Goal: Transaction & Acquisition: Purchase product/service

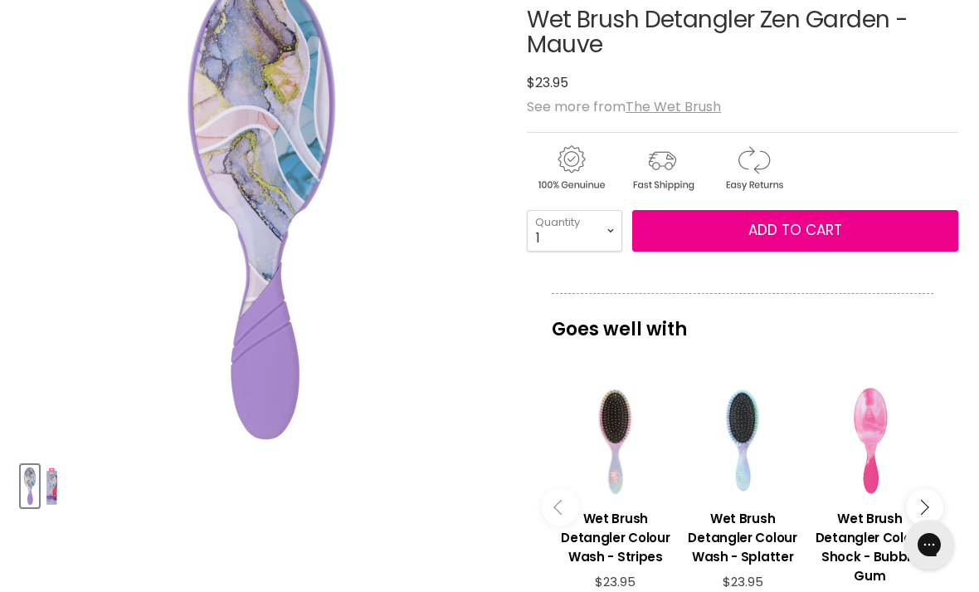
scroll to position [392, 0]
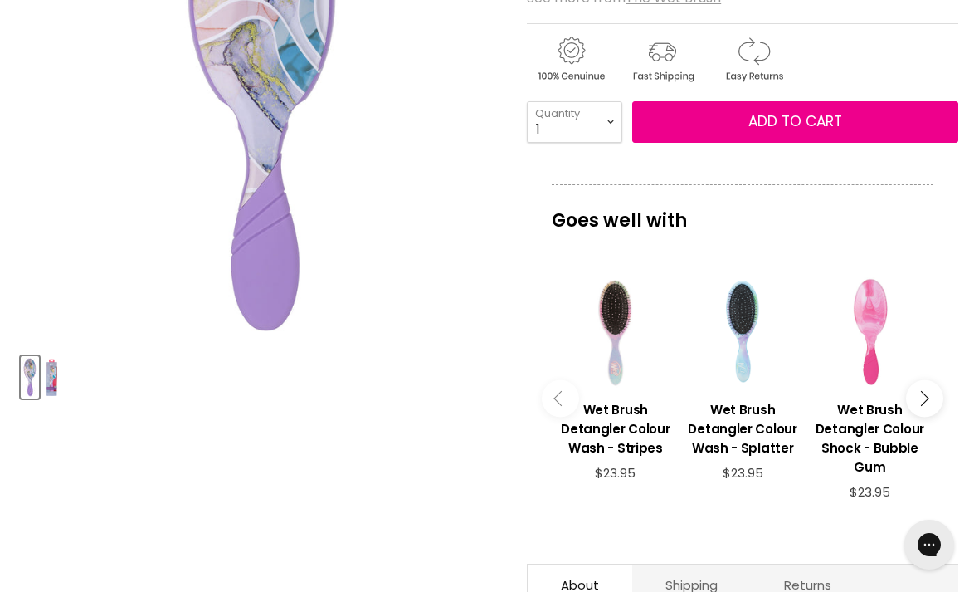
click at [57, 383] on img "Product thumbnails" at bounding box center [52, 377] width 12 height 39
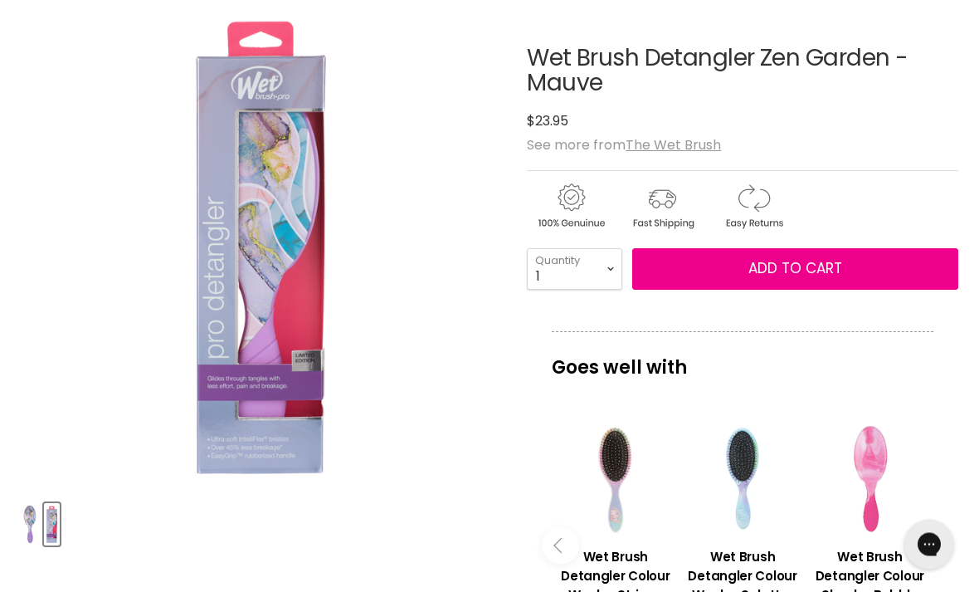
scroll to position [247, 0]
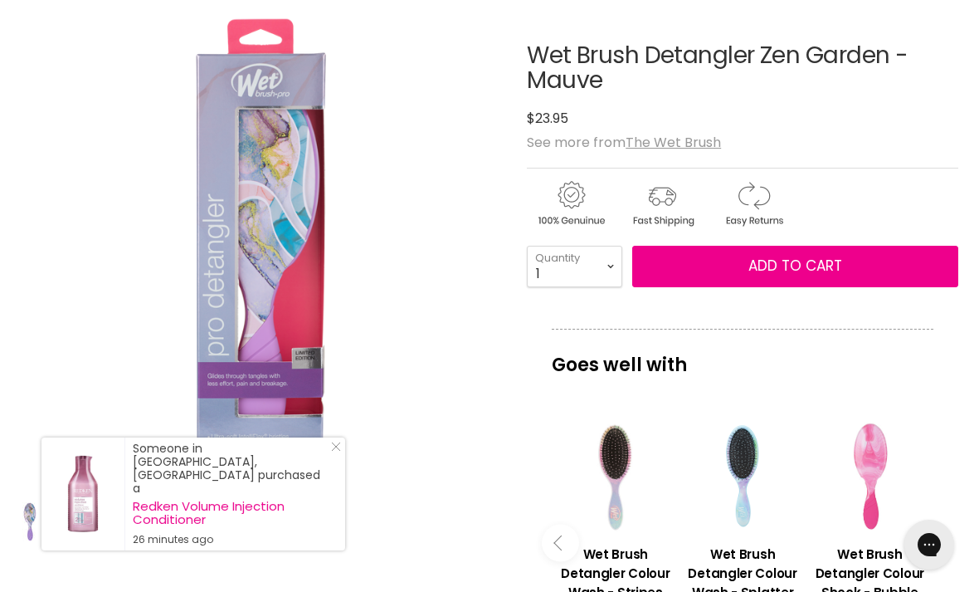
click at [285, 108] on img "Wet Brush Detangler Zen Garden - Mauve image. Click or Scroll to Zoom." at bounding box center [262, 243] width 151 height 483
click at [259, 78] on img "Wet Brush Detangler Zen Garden - Mauve image. Click or Scroll to Zoom." at bounding box center [262, 243] width 151 height 483
click at [335, 451] on line "Close Icon" at bounding box center [336, 446] width 8 height 8
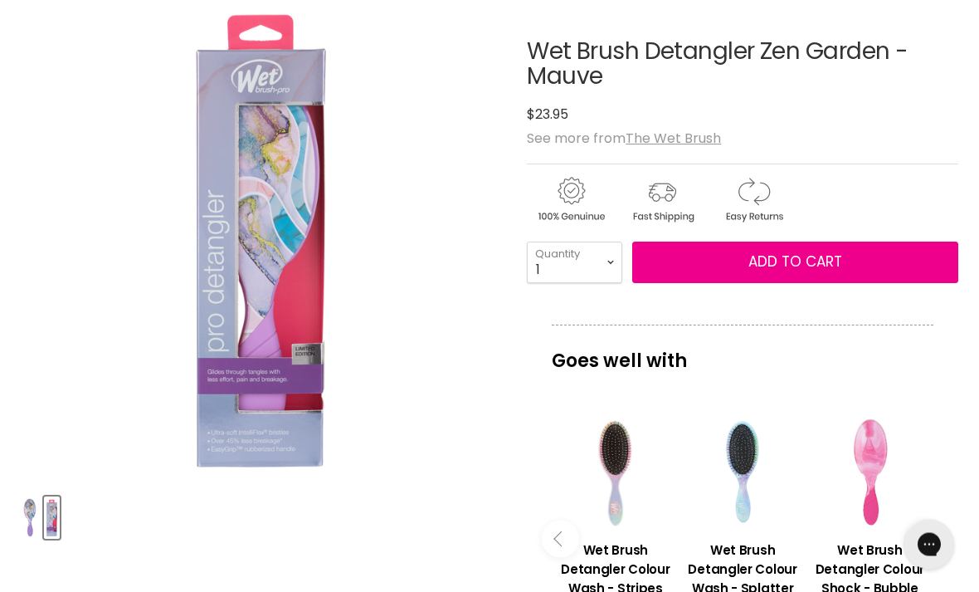
scroll to position [251, 0]
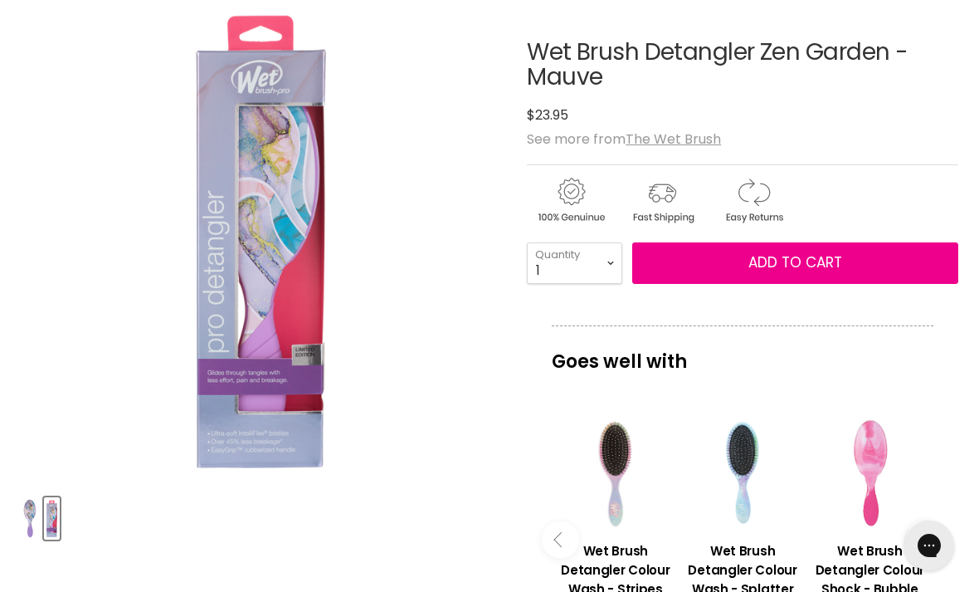
click at [894, 266] on button "Add to cart" at bounding box center [795, 261] width 326 height 41
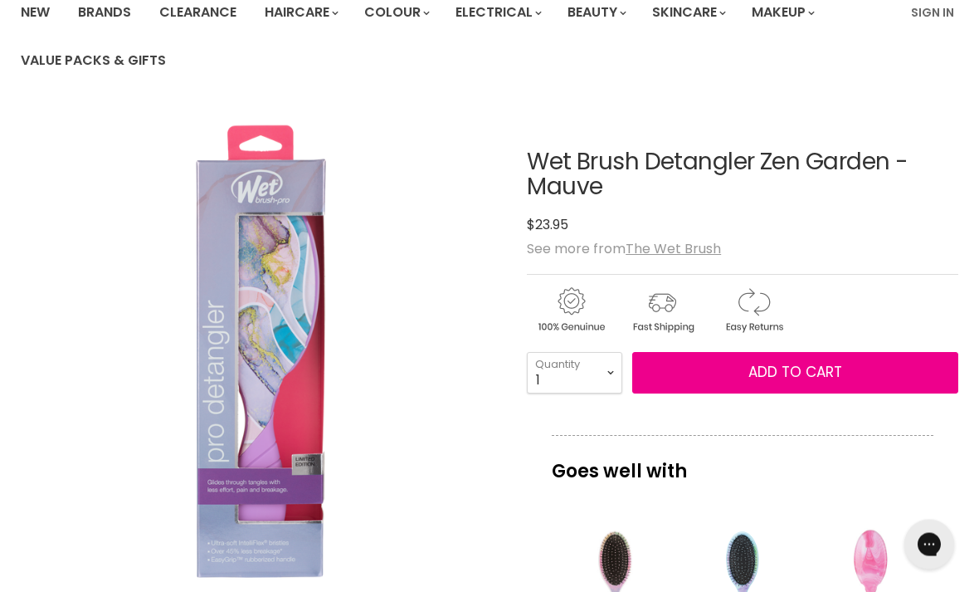
scroll to position [228, 0]
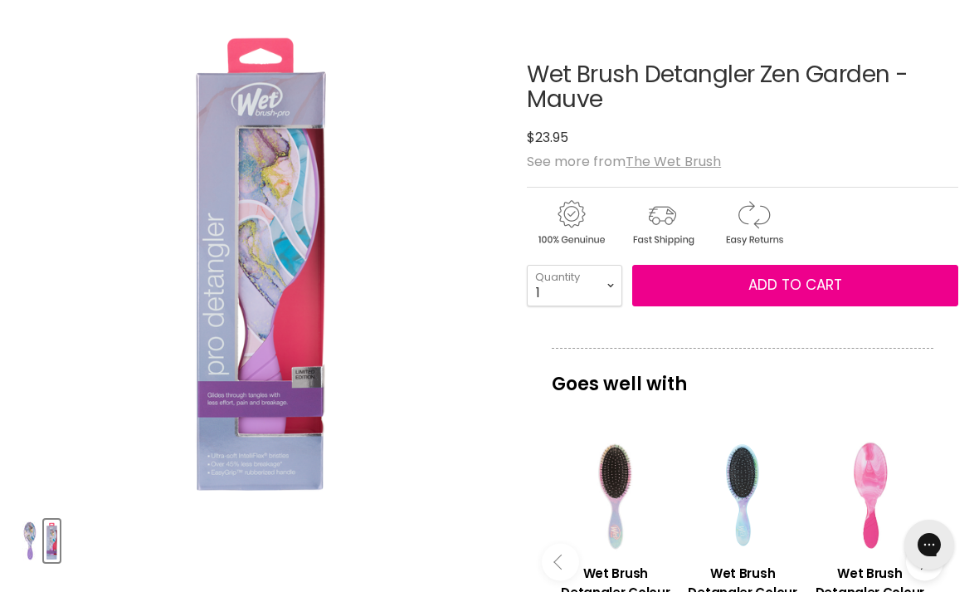
click at [808, 284] on span "Add to cart" at bounding box center [795, 285] width 94 height 20
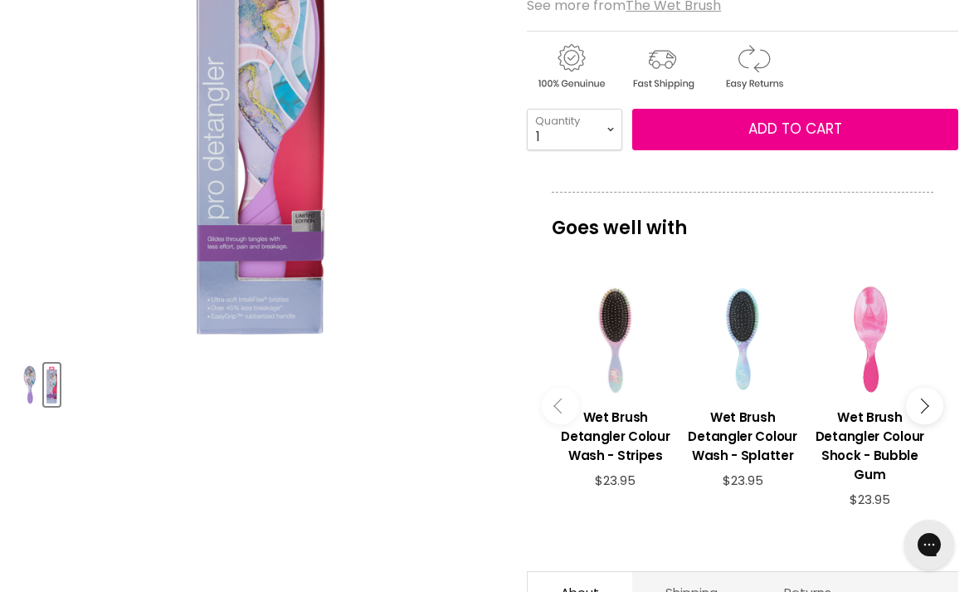
scroll to position [475, 0]
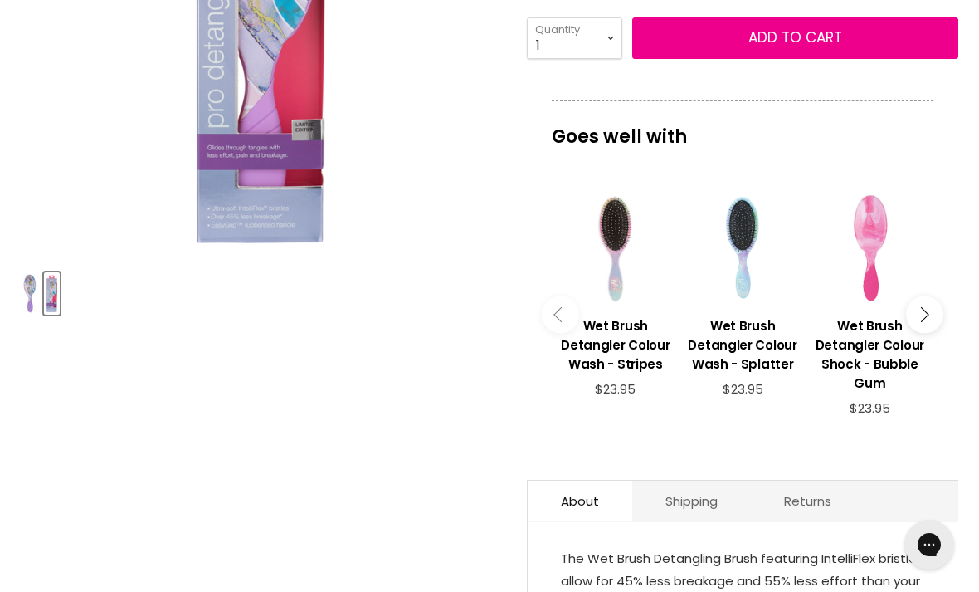
click at [931, 324] on button "Main content" at bounding box center [924, 314] width 37 height 37
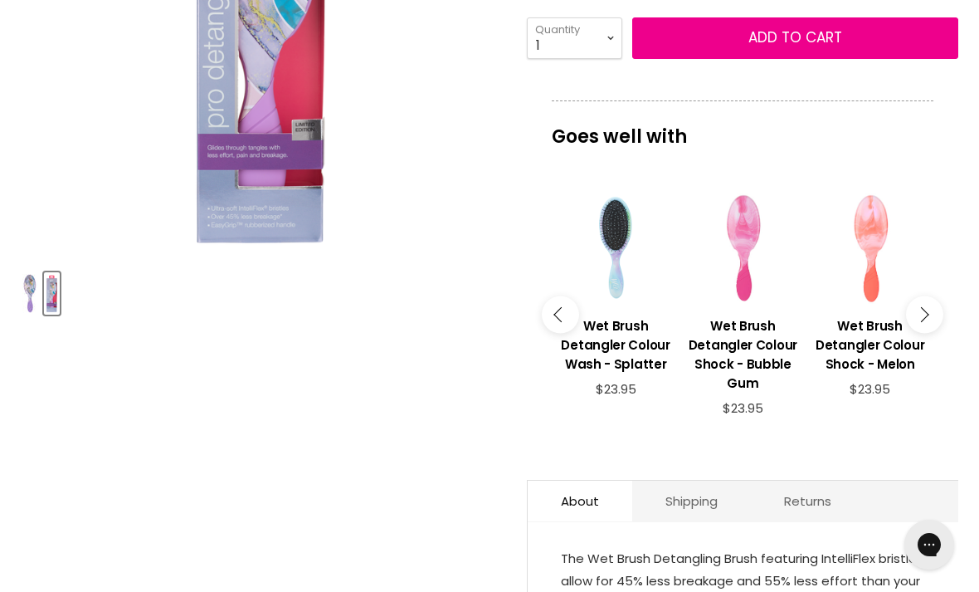
click at [739, 346] on h3 "Wet Brush Detangler Colour Shock - Bubble Gum" at bounding box center [743, 354] width 110 height 76
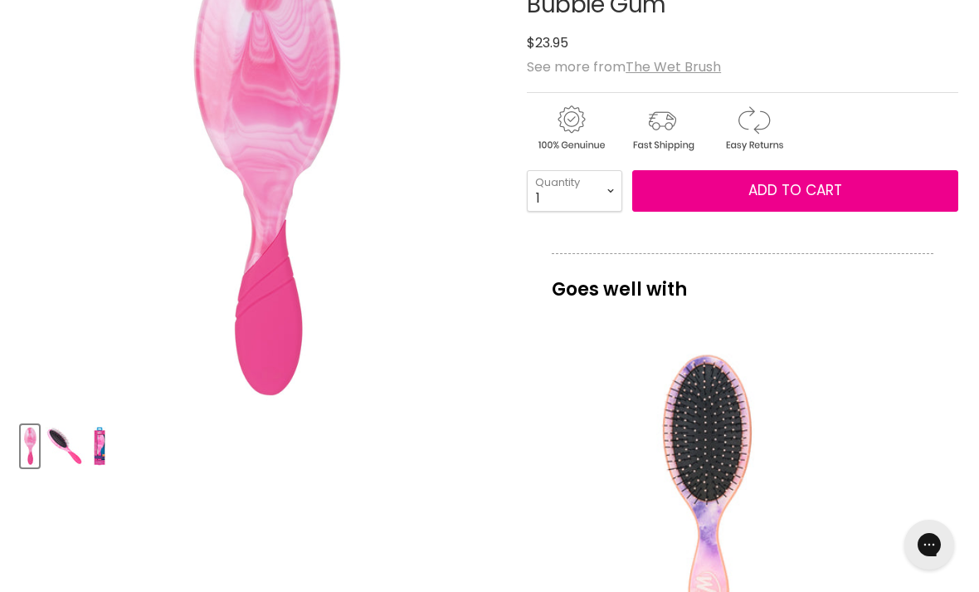
scroll to position [285, 0]
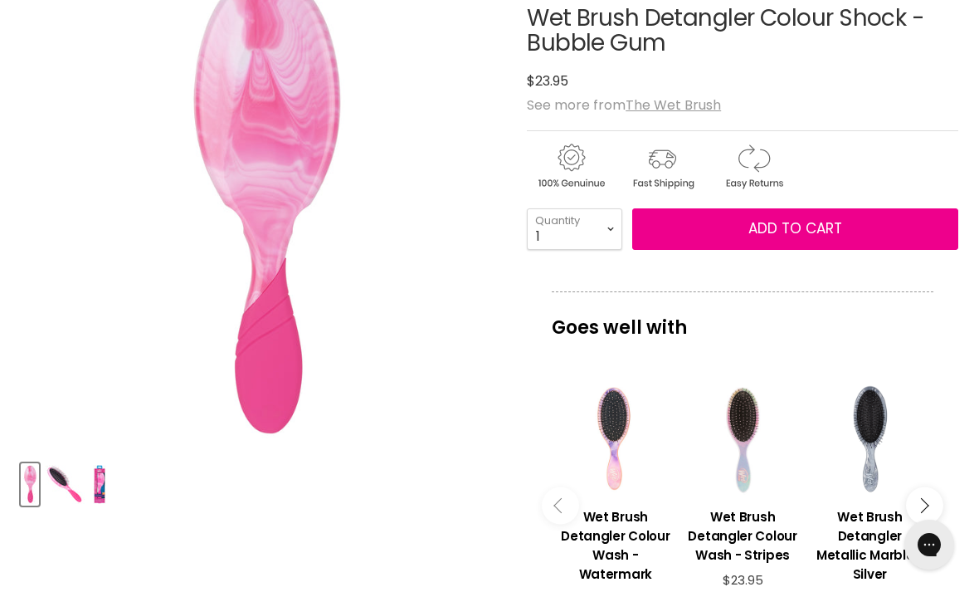
click at [104, 489] on img "Product thumbnails" at bounding box center [99, 484] width 13 height 39
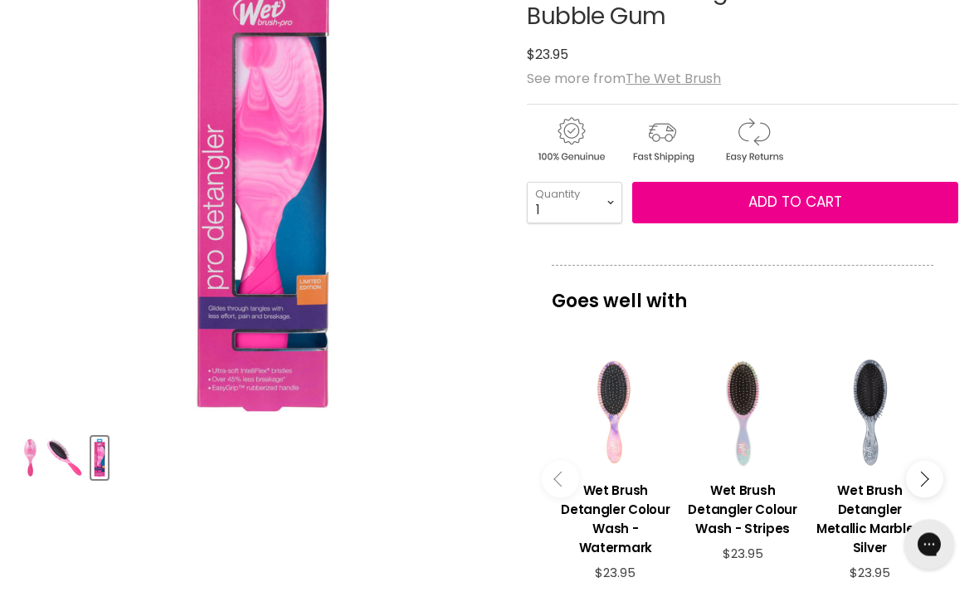
scroll to position [311, 0]
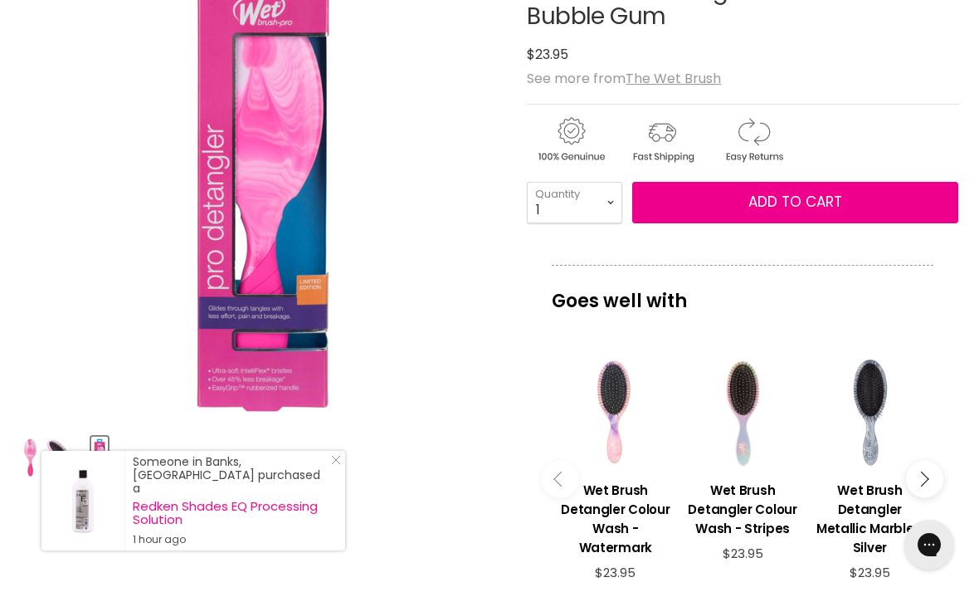
click at [823, 201] on span "Add to cart" at bounding box center [795, 202] width 94 height 20
click at [830, 206] on span "Add to cart" at bounding box center [795, 202] width 94 height 20
click at [936, 482] on button "Main content" at bounding box center [924, 479] width 37 height 37
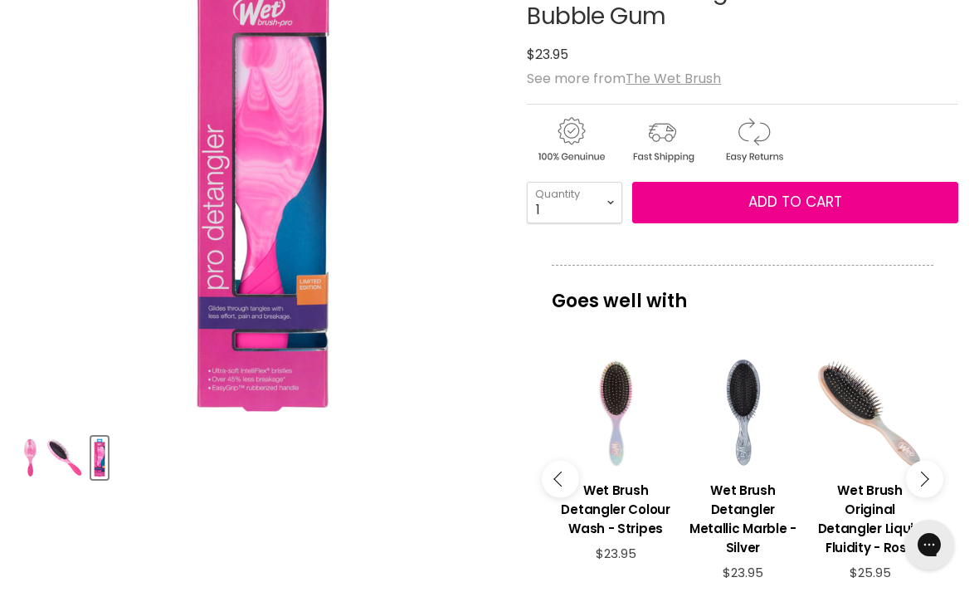
click at [930, 494] on button "Main content" at bounding box center [924, 479] width 37 height 37
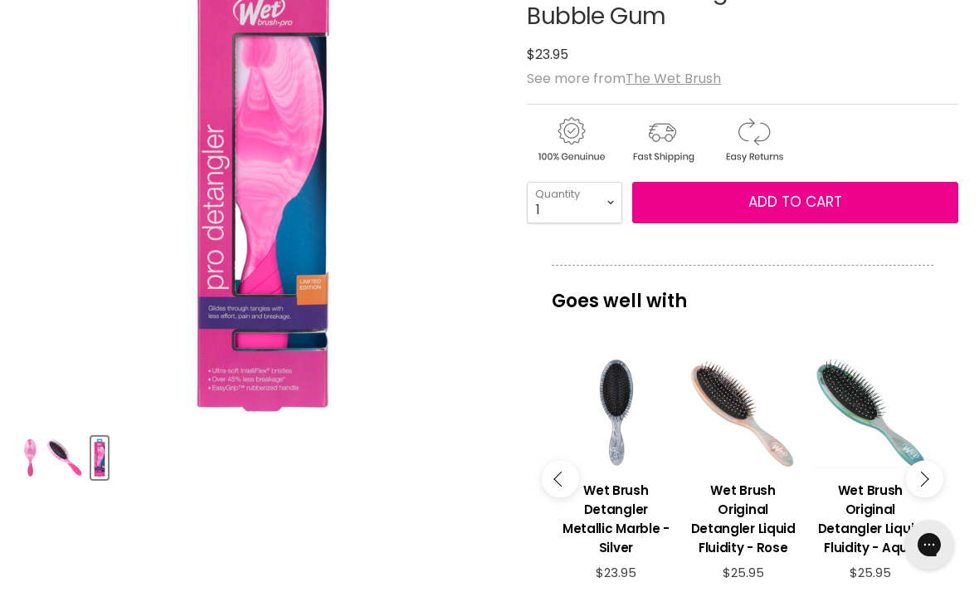
click at [618, 463] on div "Main content" at bounding box center [616, 413] width 110 height 110
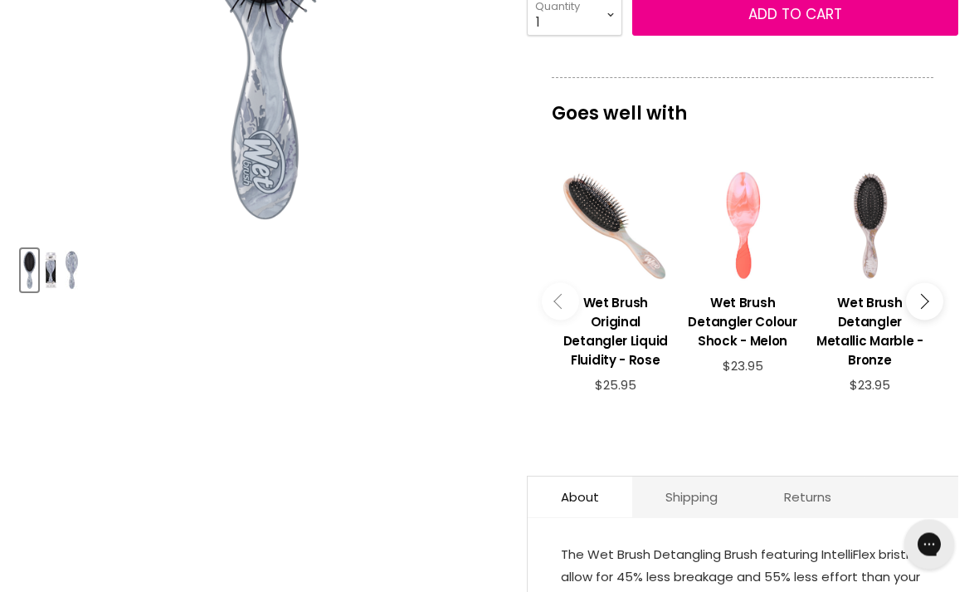
scroll to position [483, 0]
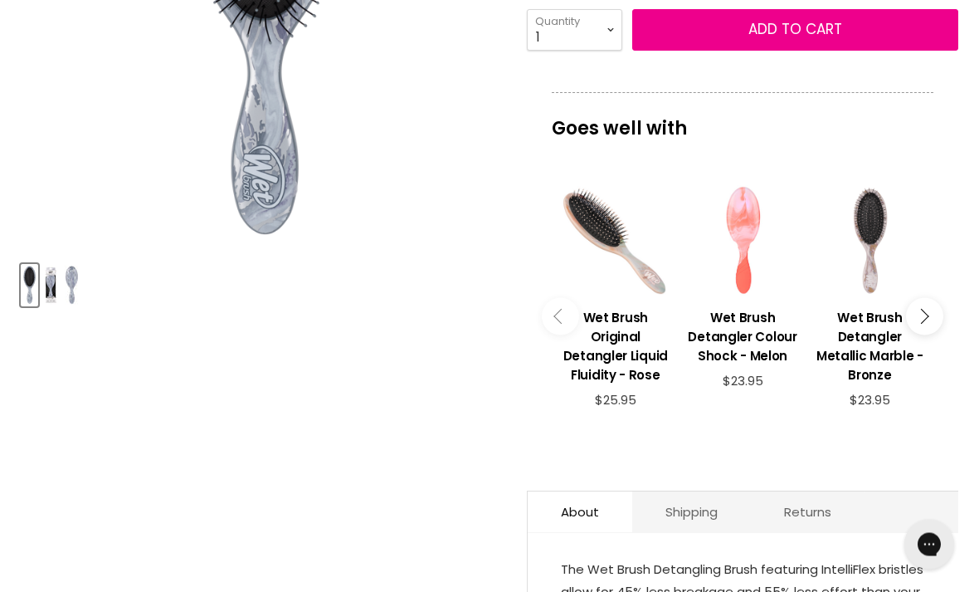
click at [929, 324] on button "Main content" at bounding box center [924, 316] width 37 height 37
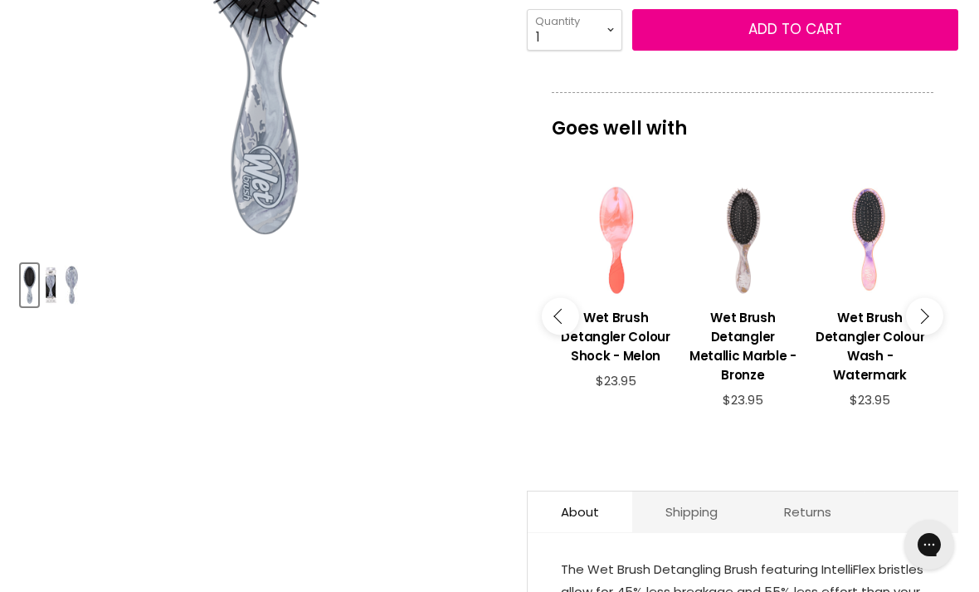
click at [928, 332] on button "Main content" at bounding box center [924, 315] width 37 height 37
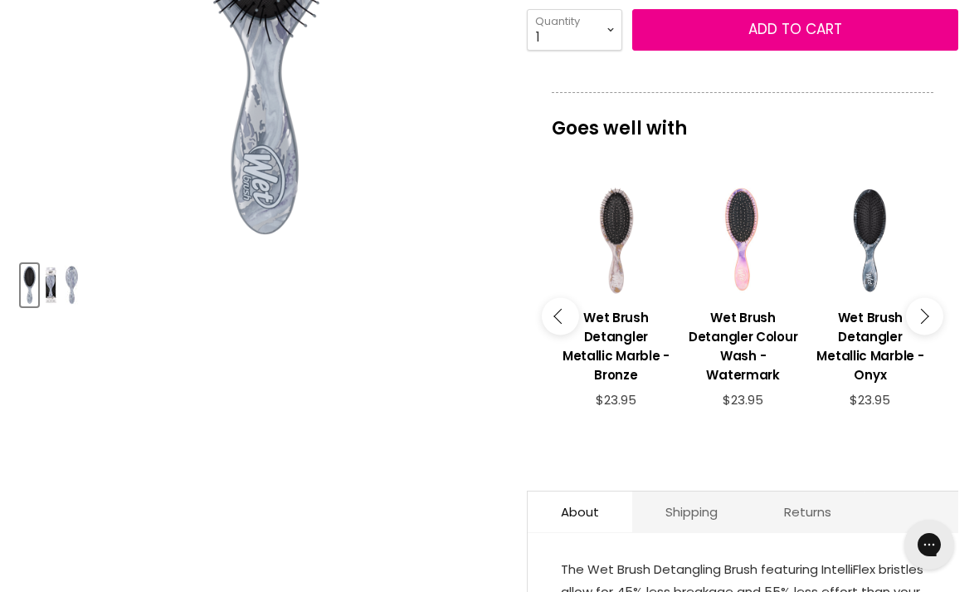
click at [928, 334] on button "Main content" at bounding box center [924, 315] width 37 height 37
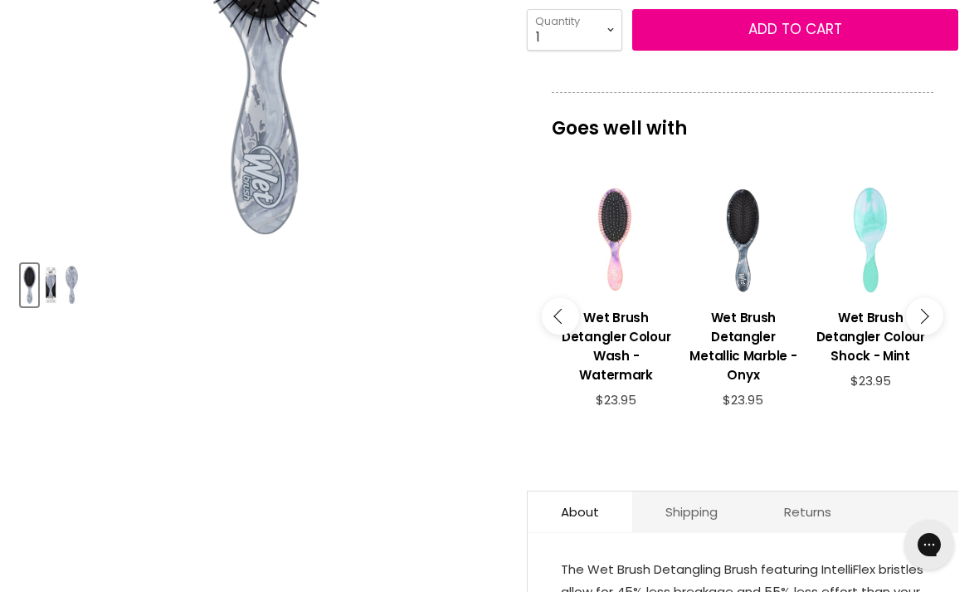
click at [933, 334] on button "Main content" at bounding box center [924, 315] width 37 height 37
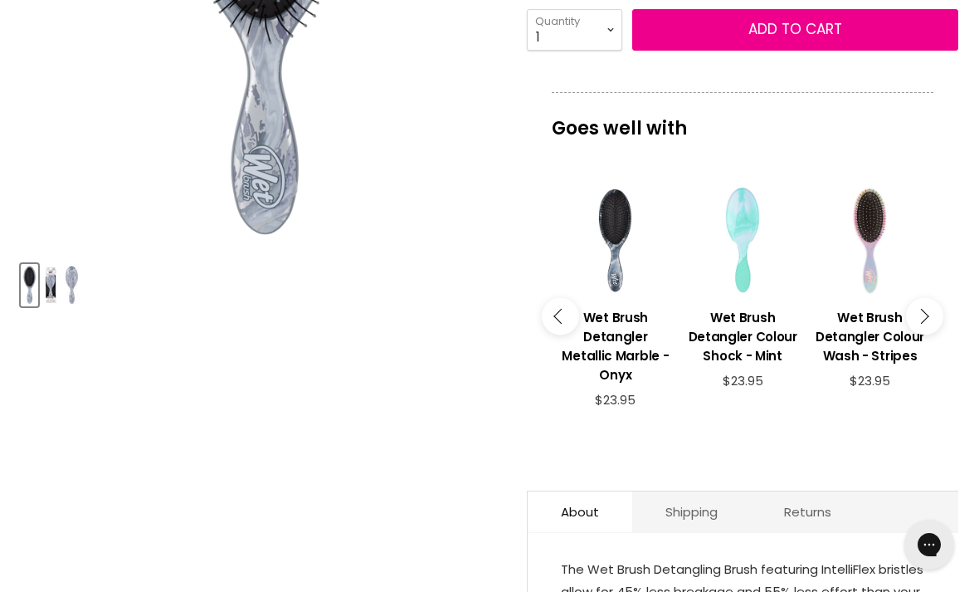
click at [932, 334] on button "Main content" at bounding box center [924, 315] width 37 height 37
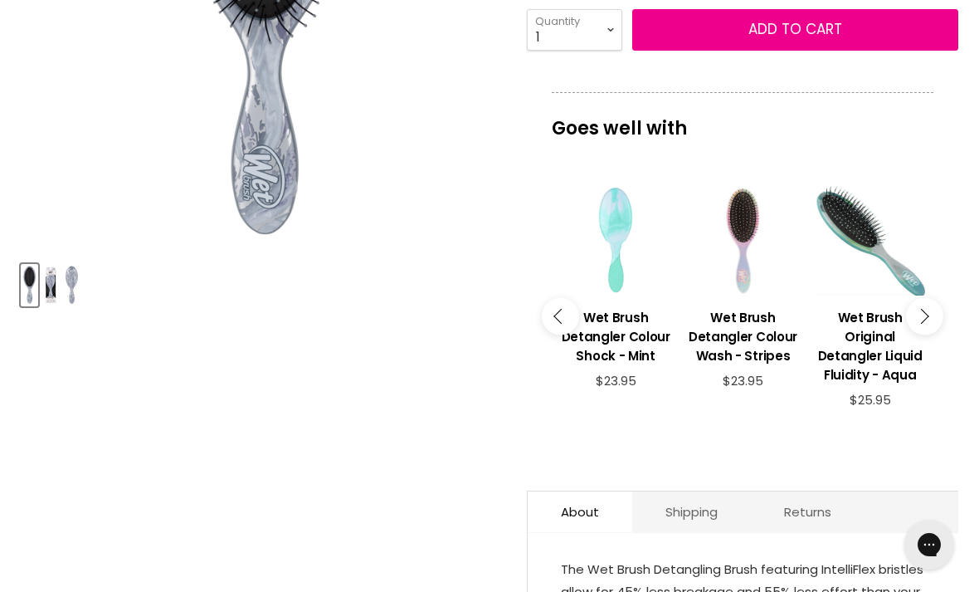
click at [931, 332] on button "Main content" at bounding box center [924, 315] width 37 height 37
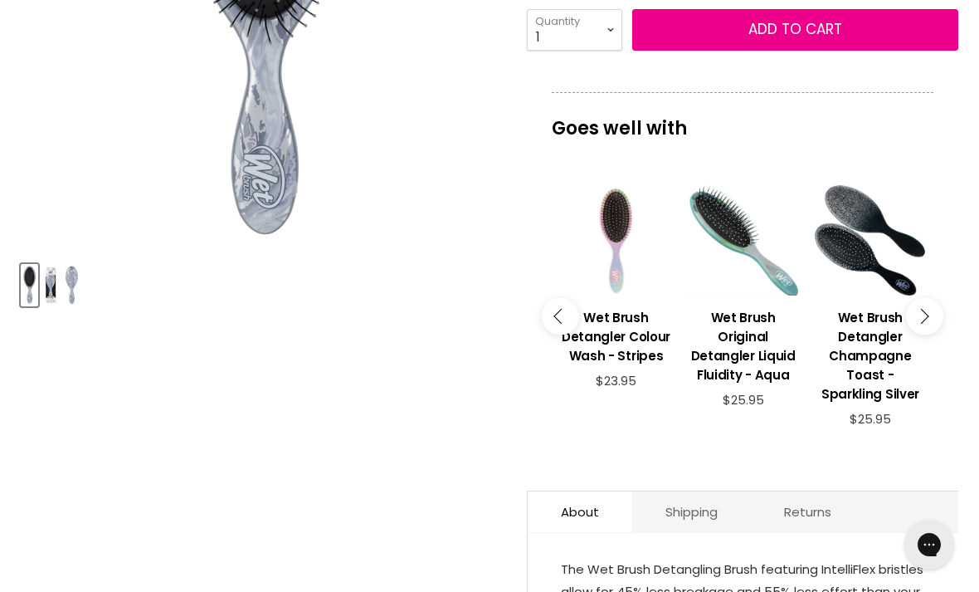
click at [933, 331] on button "Main content" at bounding box center [924, 315] width 37 height 37
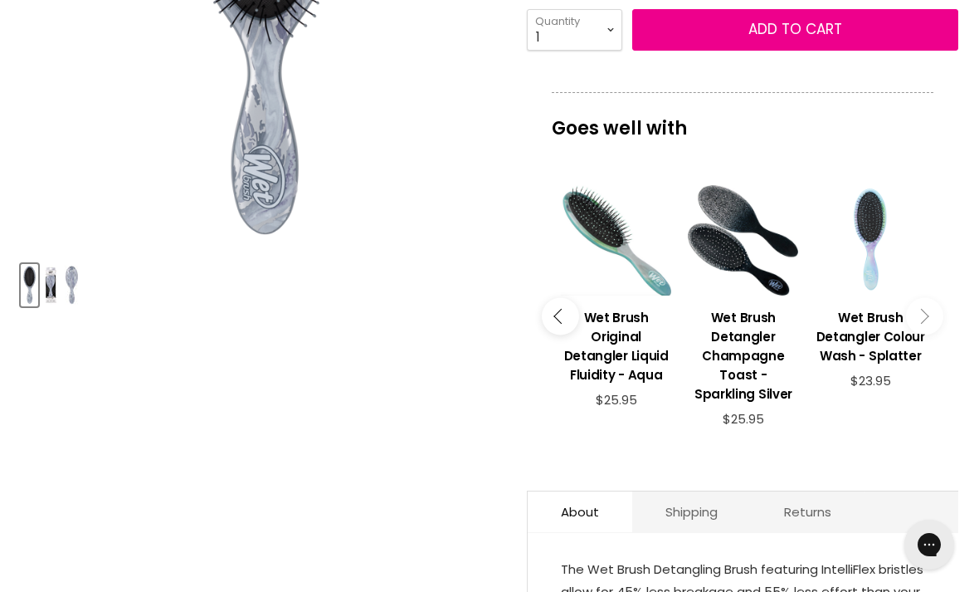
click at [939, 323] on button "Main content" at bounding box center [924, 315] width 37 height 37
click at [932, 329] on button "Main content" at bounding box center [924, 315] width 37 height 37
click at [930, 317] on button "Main content" at bounding box center [924, 315] width 37 height 37
click at [923, 317] on icon "Main content" at bounding box center [921, 315] width 15 height 15
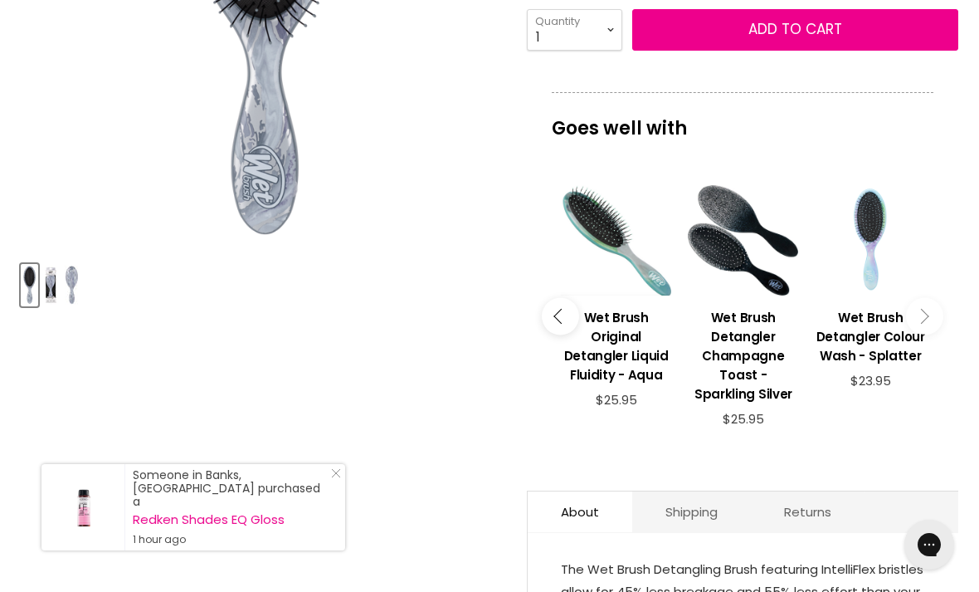
click at [548, 329] on button "Main content" at bounding box center [560, 315] width 37 height 37
click at [548, 334] on button "Main content" at bounding box center [560, 315] width 37 height 37
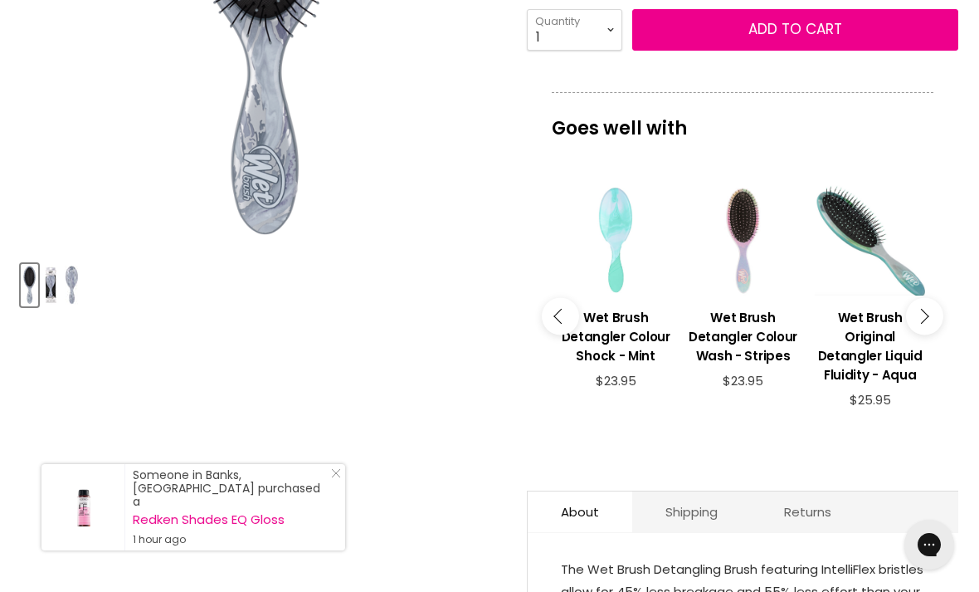
click at [553, 332] on button "Main content" at bounding box center [560, 315] width 37 height 37
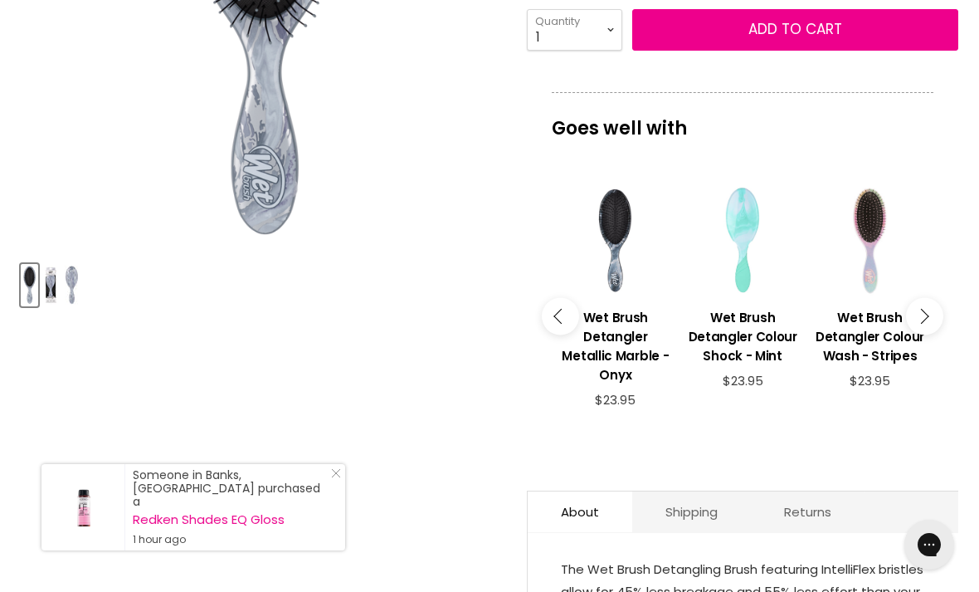
click at [553, 330] on button "Main content" at bounding box center [560, 315] width 37 height 37
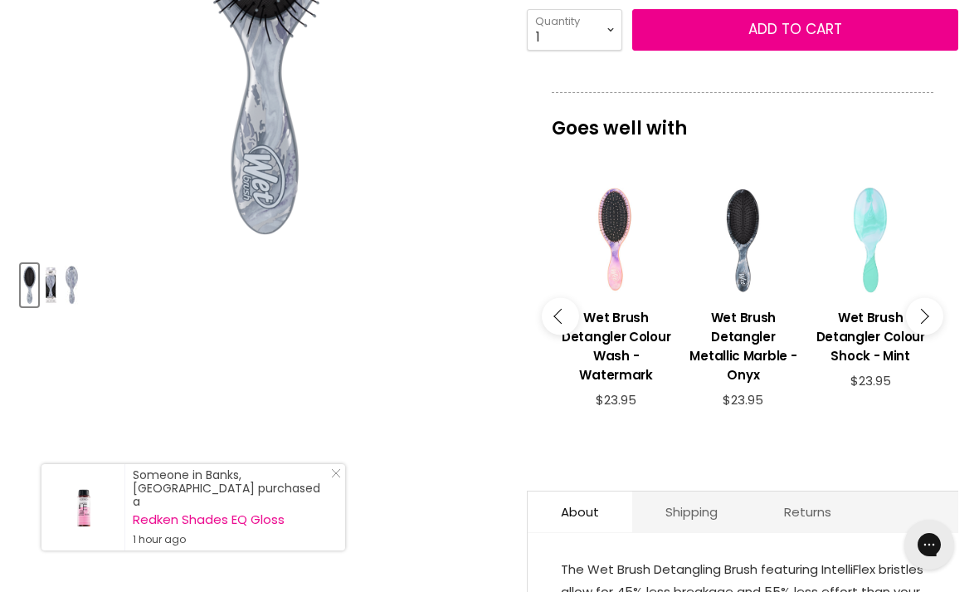
click at [556, 330] on button "Main content" at bounding box center [560, 315] width 37 height 37
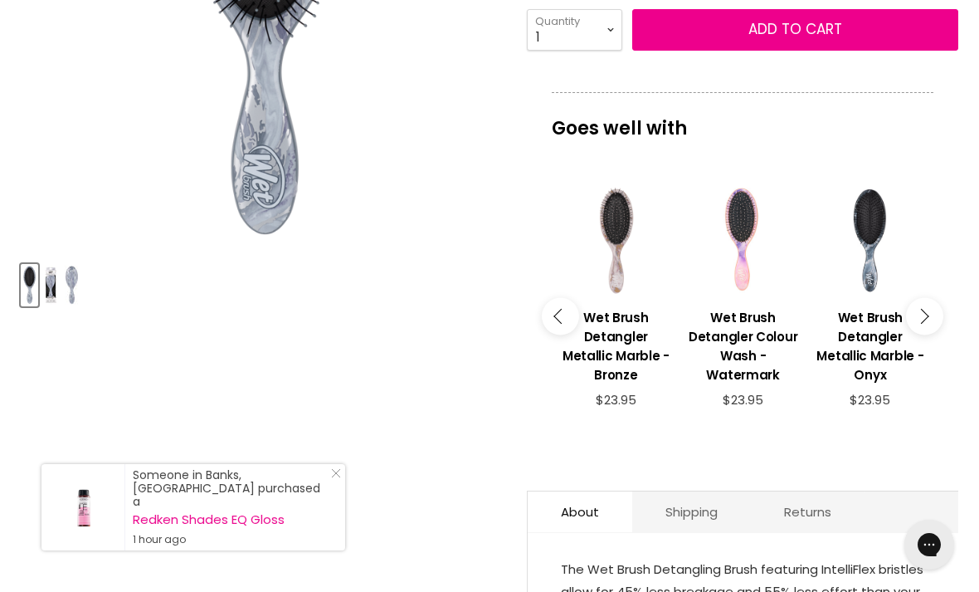
click at [563, 323] on icon "Main content" at bounding box center [560, 315] width 15 height 15
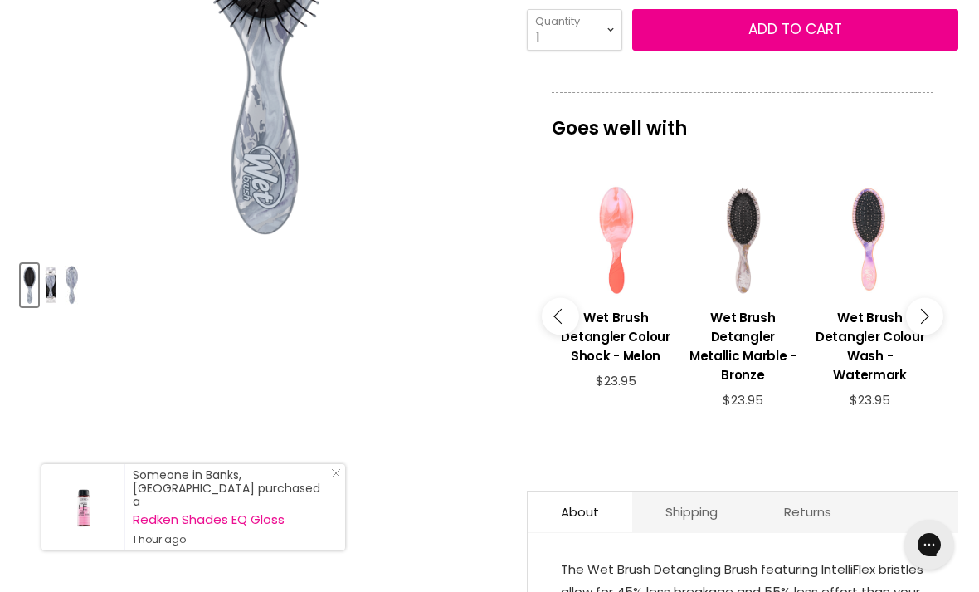
click at [561, 330] on button "Main content" at bounding box center [560, 315] width 37 height 37
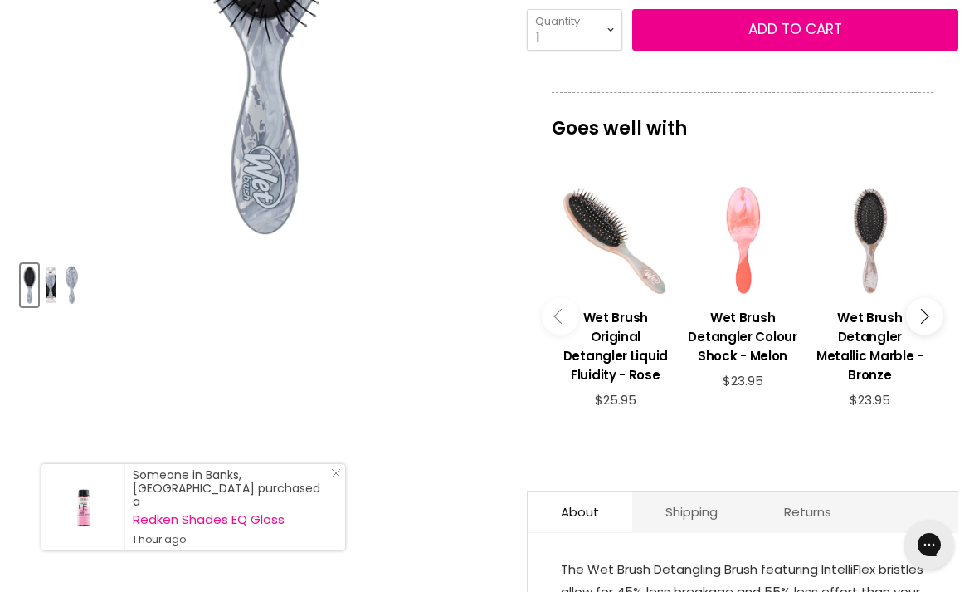
click at [563, 329] on button "Main content" at bounding box center [560, 315] width 37 height 37
click at [558, 333] on button "Main content" at bounding box center [560, 315] width 37 height 37
click at [558, 334] on button "Main content" at bounding box center [560, 315] width 37 height 37
click at [560, 334] on button "Main content" at bounding box center [560, 315] width 37 height 37
click at [559, 334] on button "Main content" at bounding box center [560, 315] width 37 height 37
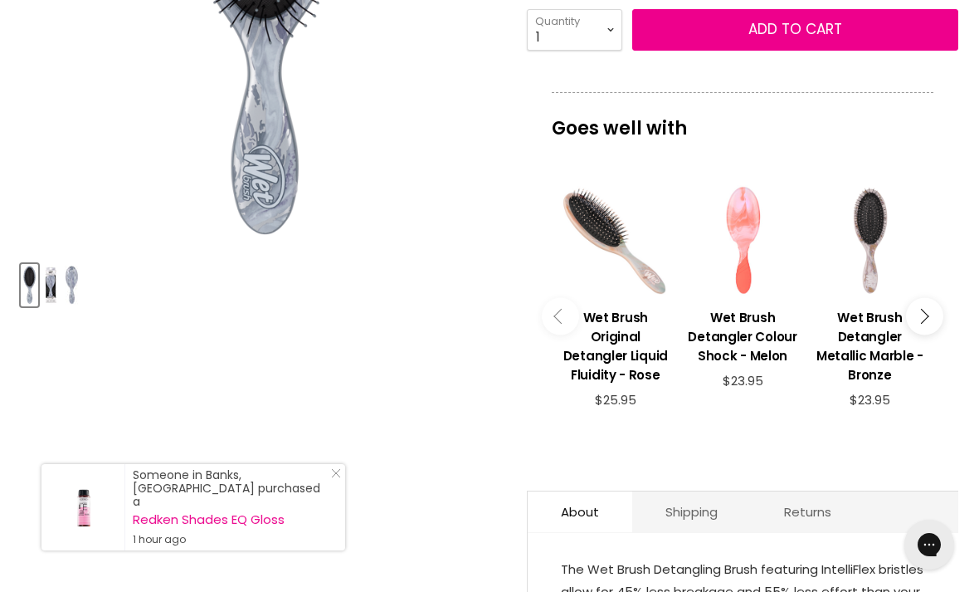
click at [551, 333] on button "Main content" at bounding box center [560, 315] width 37 height 37
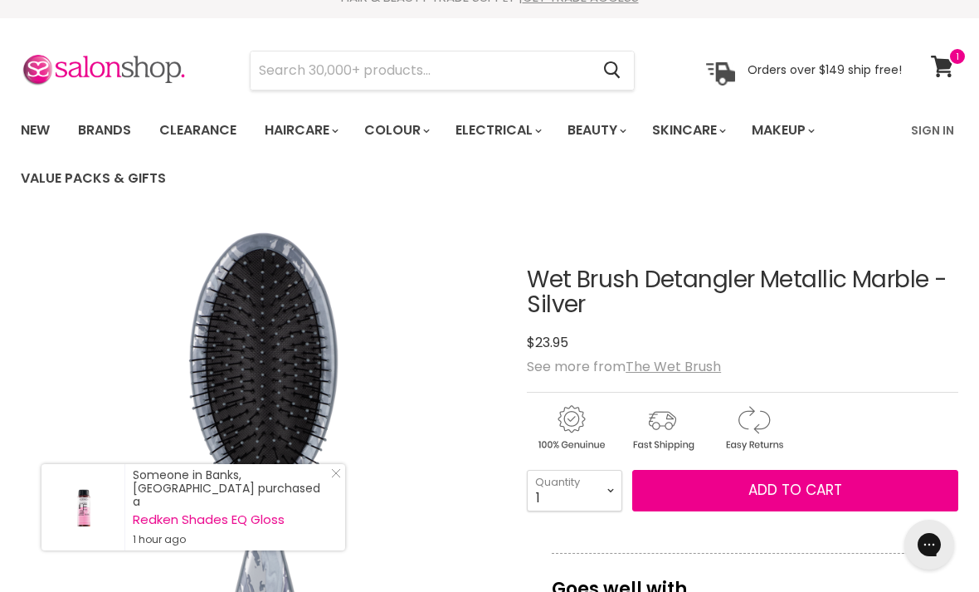
scroll to position [0, 0]
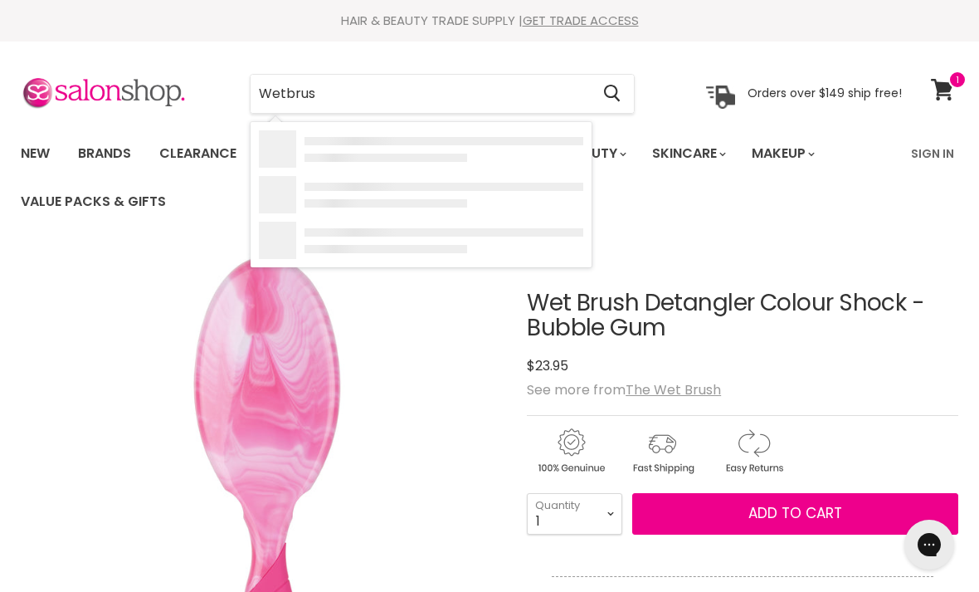
type input "Wetbrush"
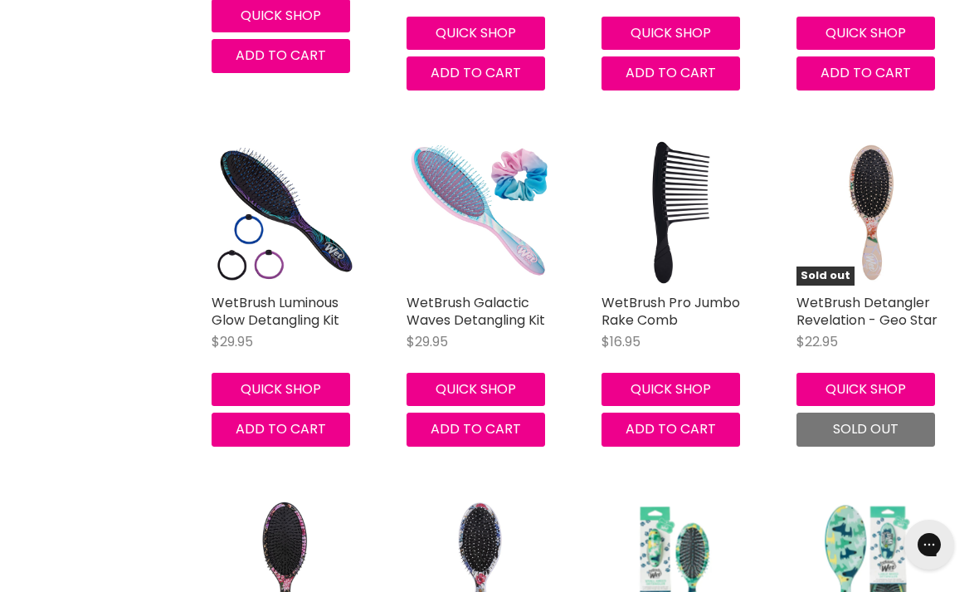
scroll to position [1773, 0]
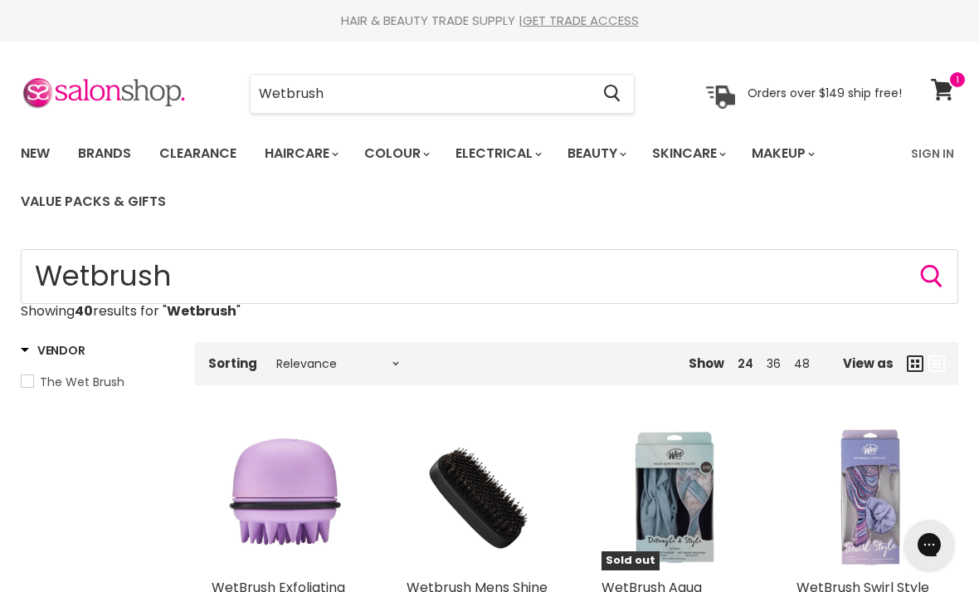
click at [401, 84] on input "Wetbrush" at bounding box center [420, 94] width 339 height 38
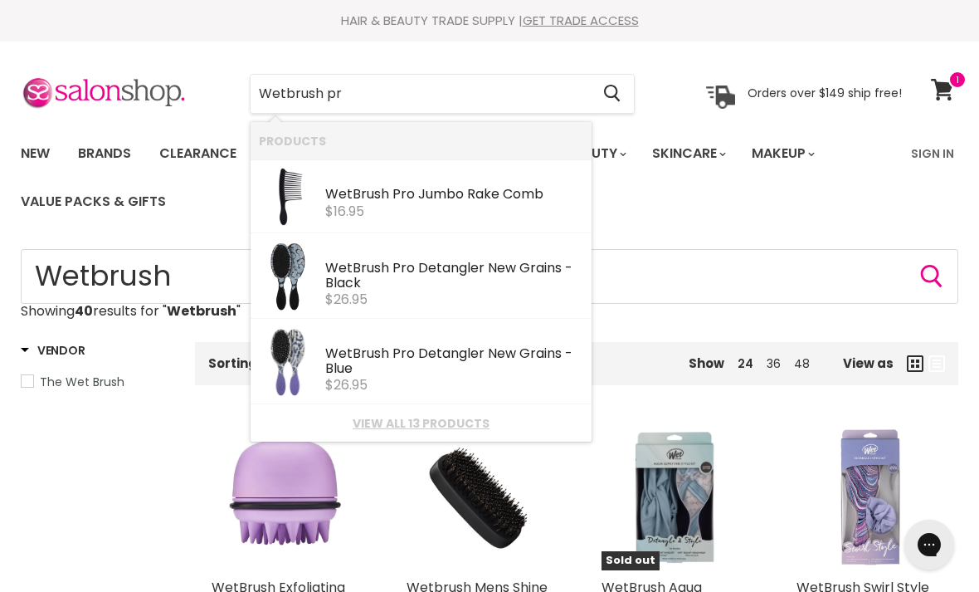
type input "Wetbrush pro"
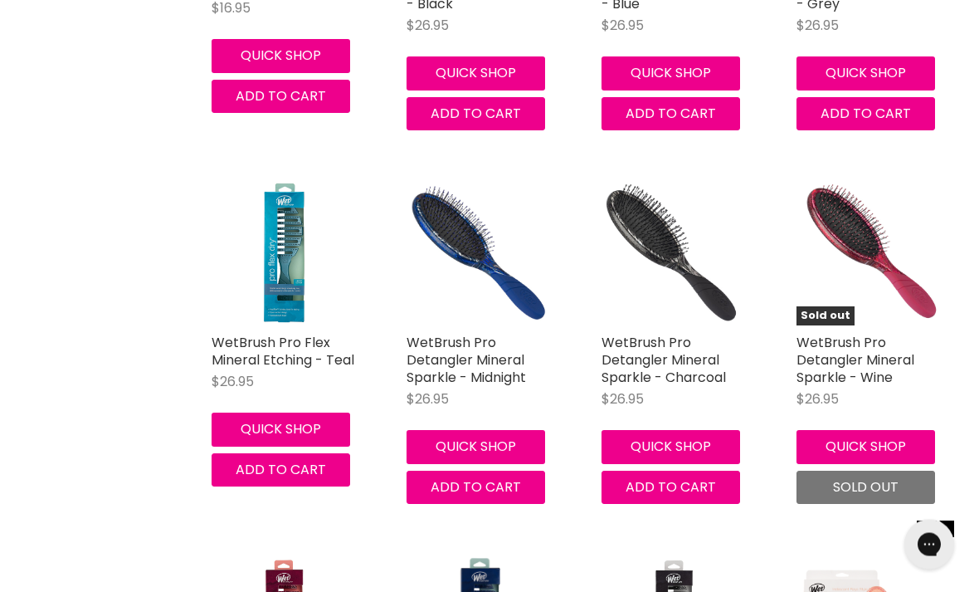
scroll to position [618, 0]
click at [502, 494] on button "Add to cart" at bounding box center [476, 487] width 139 height 33
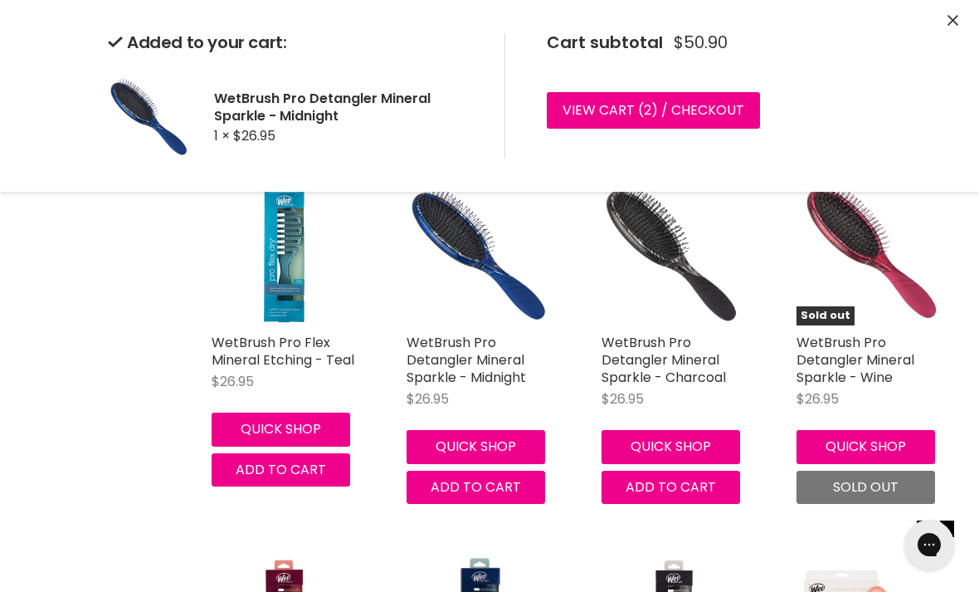
click at [709, 110] on link "View cart ( 2 ) / Checkout" at bounding box center [653, 110] width 213 height 37
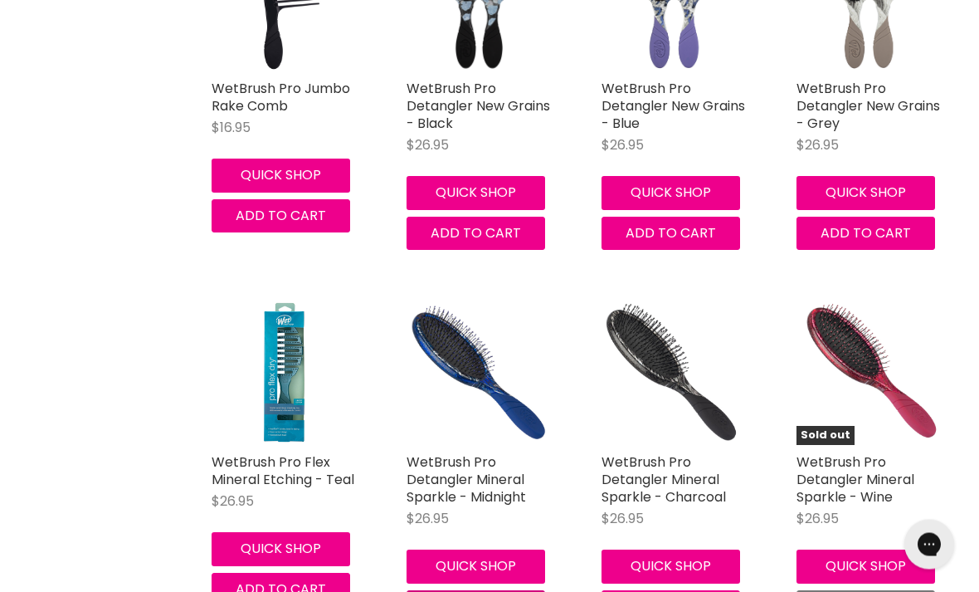
scroll to position [555, 0]
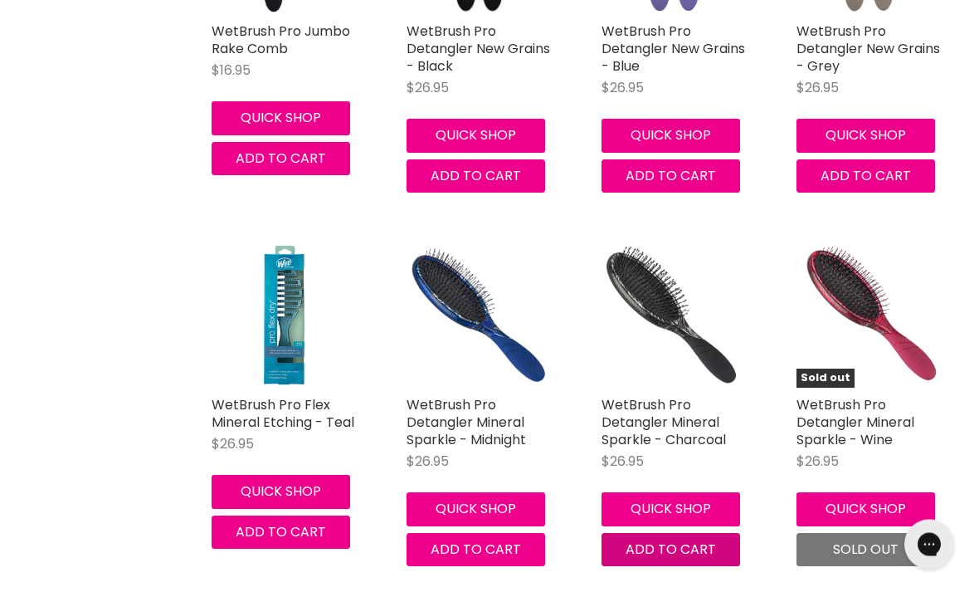
click at [683, 552] on span "Add to cart" at bounding box center [671, 549] width 90 height 19
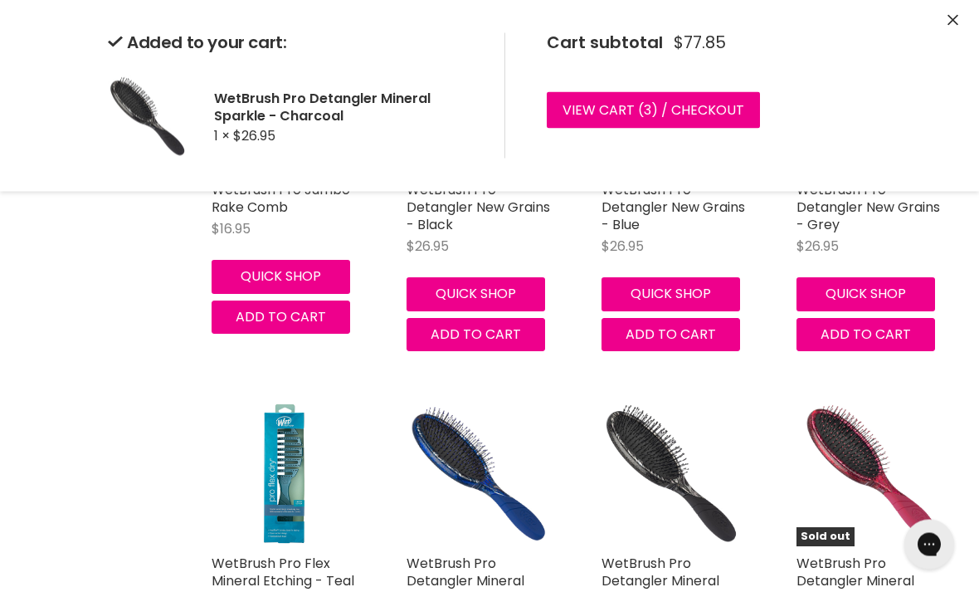
scroll to position [397, 0]
click at [717, 112] on link "View cart ( 3 ) / Checkout" at bounding box center [653, 110] width 213 height 37
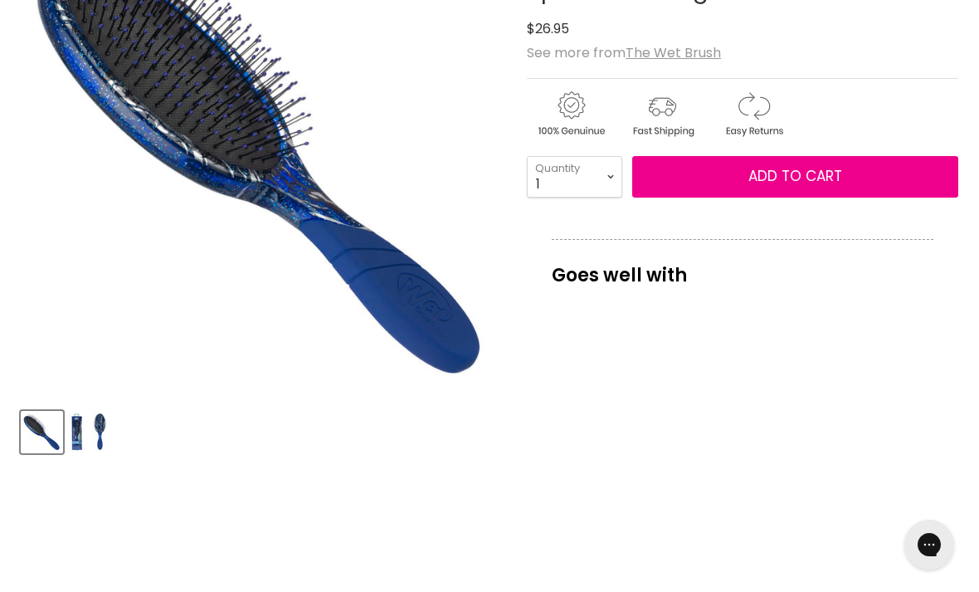
scroll to position [336, 0]
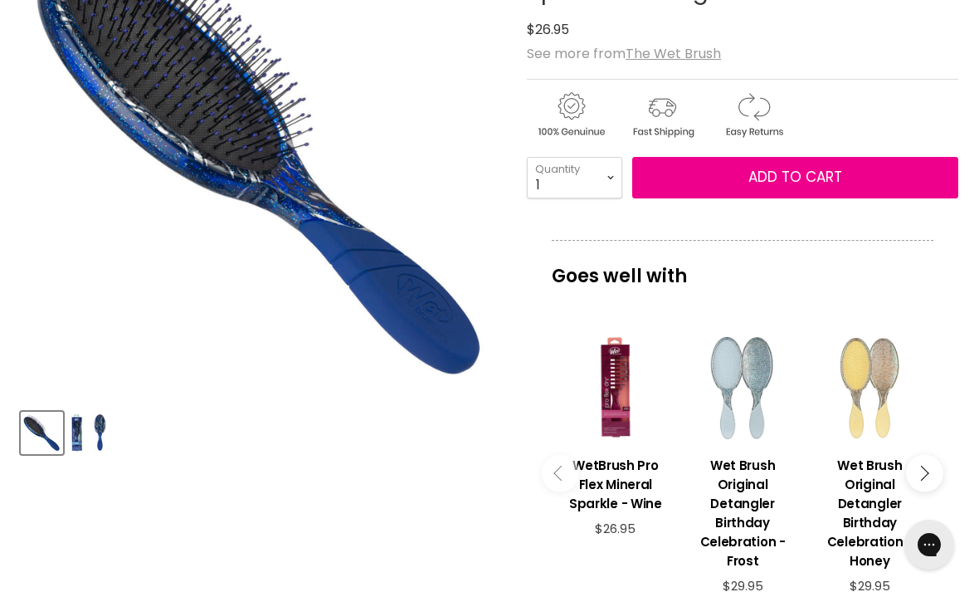
click at [95, 429] on img "Product thumbnails" at bounding box center [99, 432] width 15 height 39
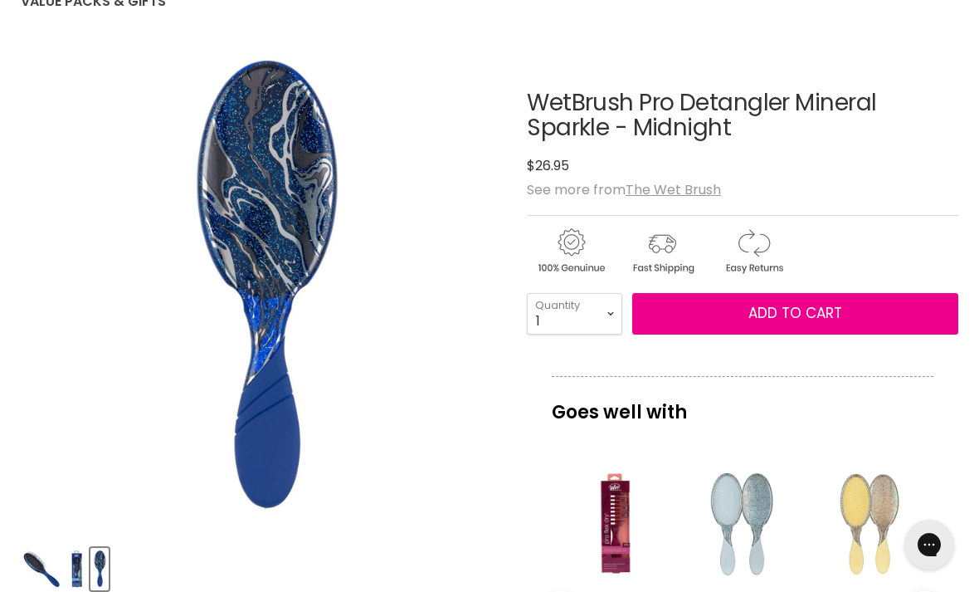
scroll to position [201, 0]
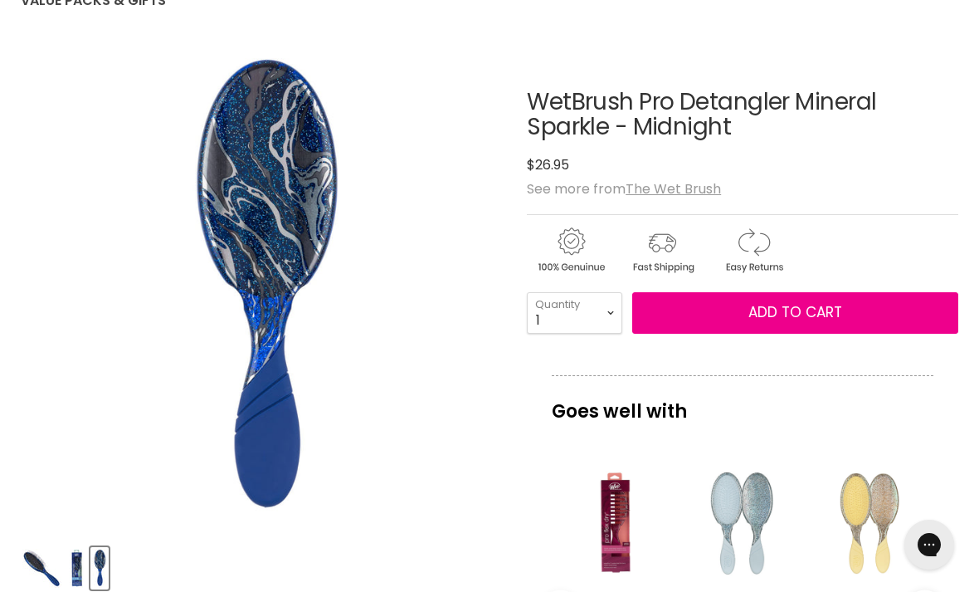
click at [74, 568] on img "Product thumbnails" at bounding box center [77, 568] width 14 height 39
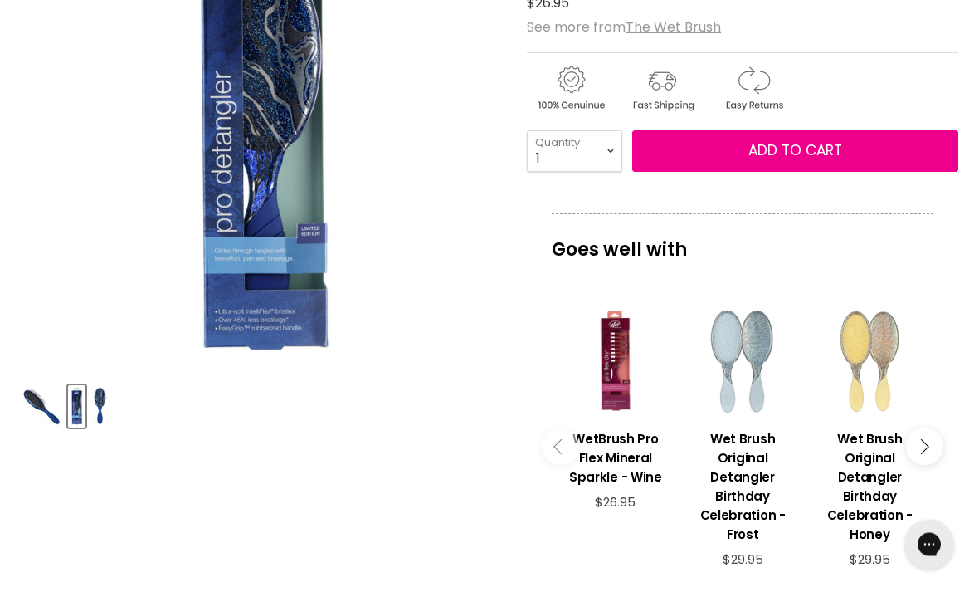
scroll to position [363, 0]
click at [922, 453] on icon "Main content" at bounding box center [921, 446] width 15 height 15
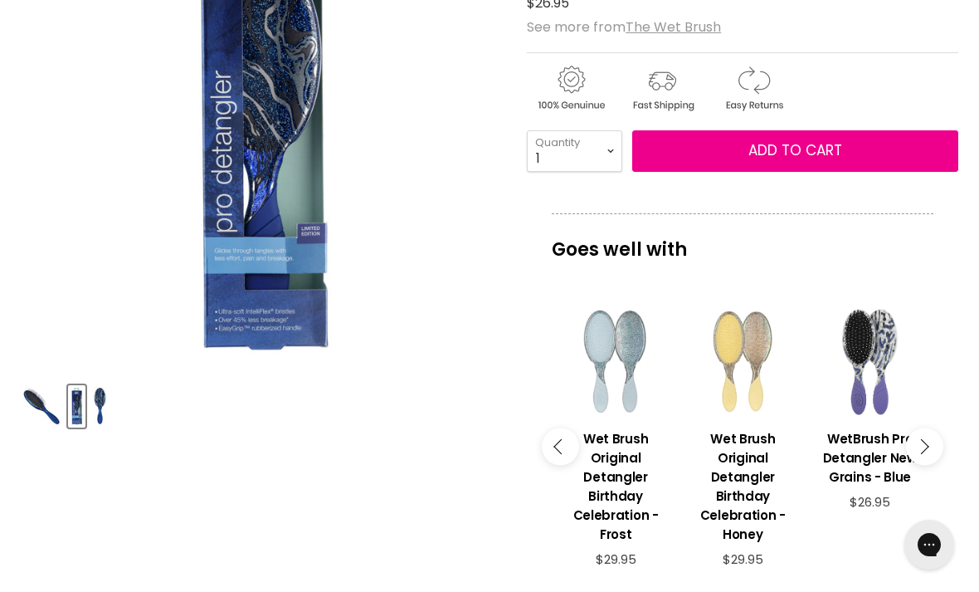
click at [929, 447] on button "Main content" at bounding box center [924, 446] width 37 height 37
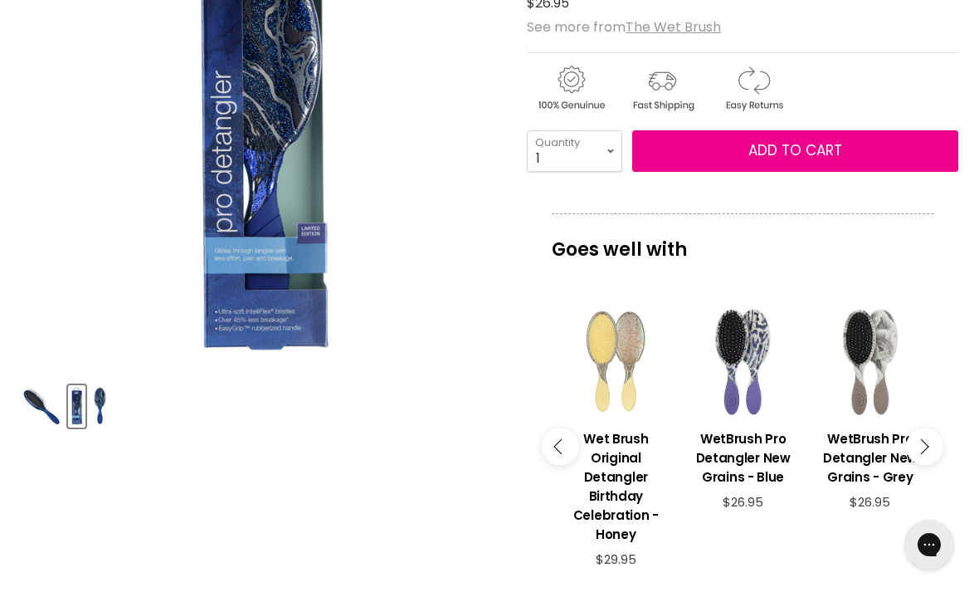
click at [923, 453] on icon "Main content" at bounding box center [921, 446] width 15 height 15
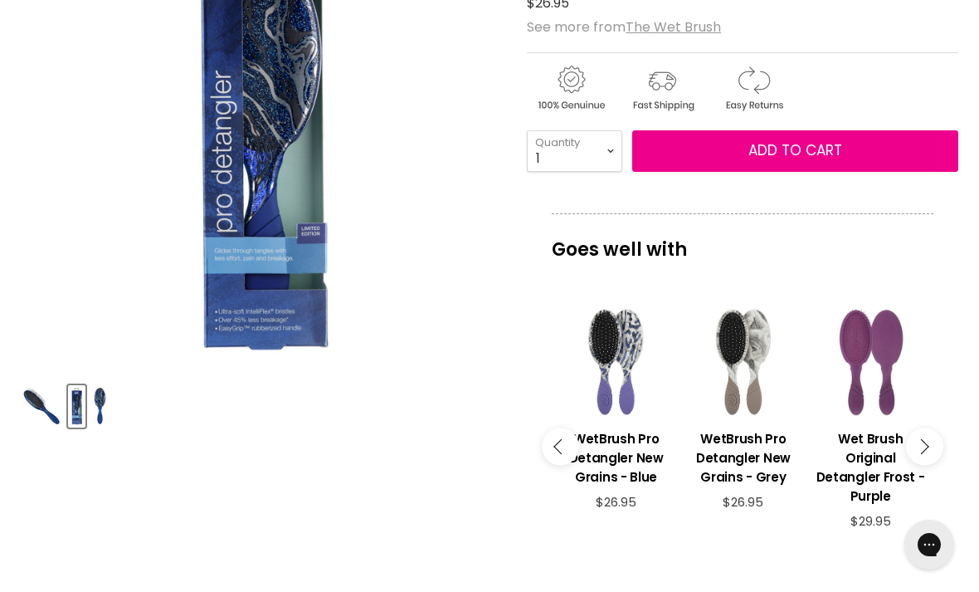
click at [930, 456] on button "Main content" at bounding box center [924, 446] width 37 height 37
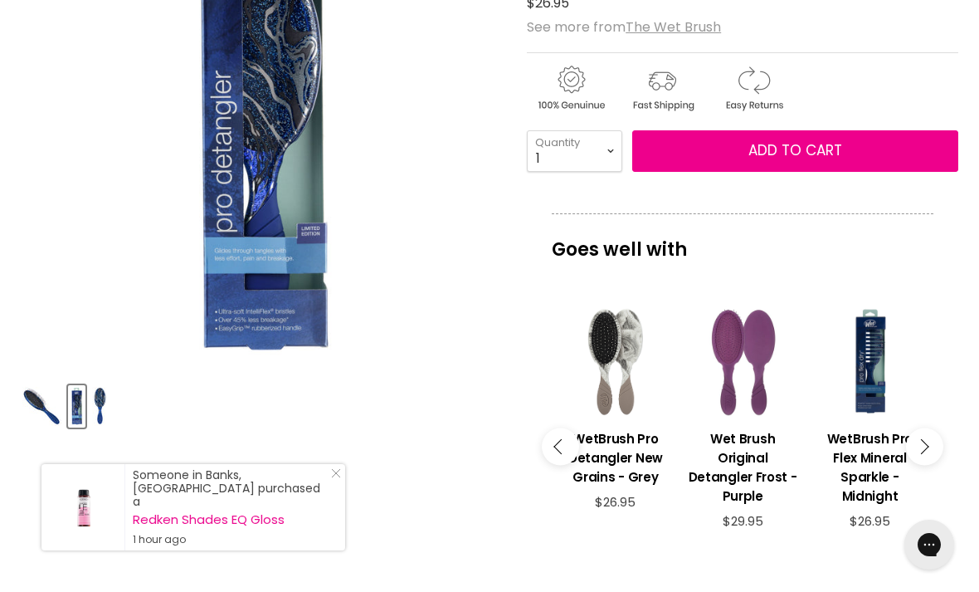
click at [931, 454] on button "Main content" at bounding box center [924, 446] width 37 height 37
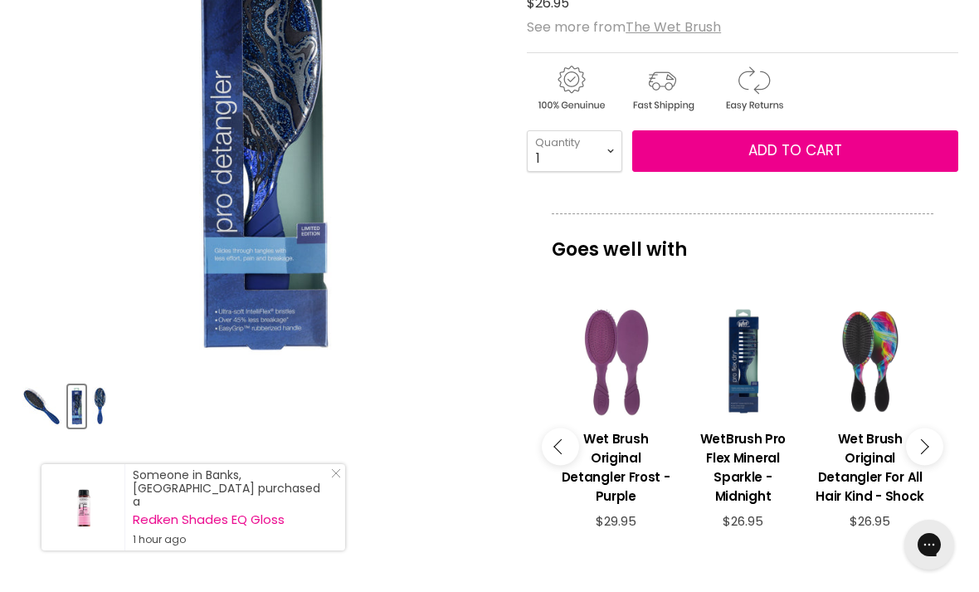
click at [928, 456] on button "Main content" at bounding box center [924, 446] width 37 height 37
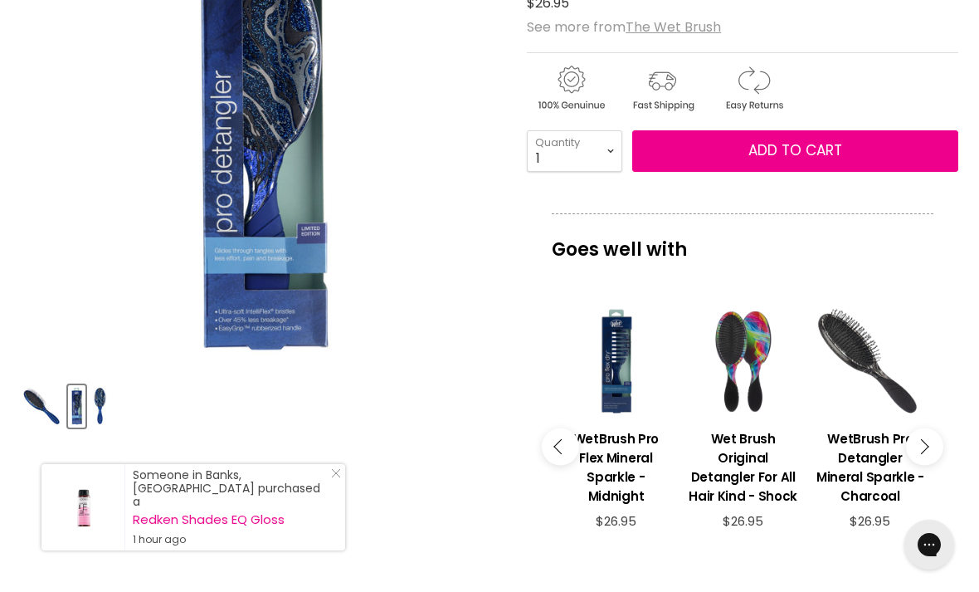
click at [933, 449] on button "Main content" at bounding box center [924, 446] width 37 height 37
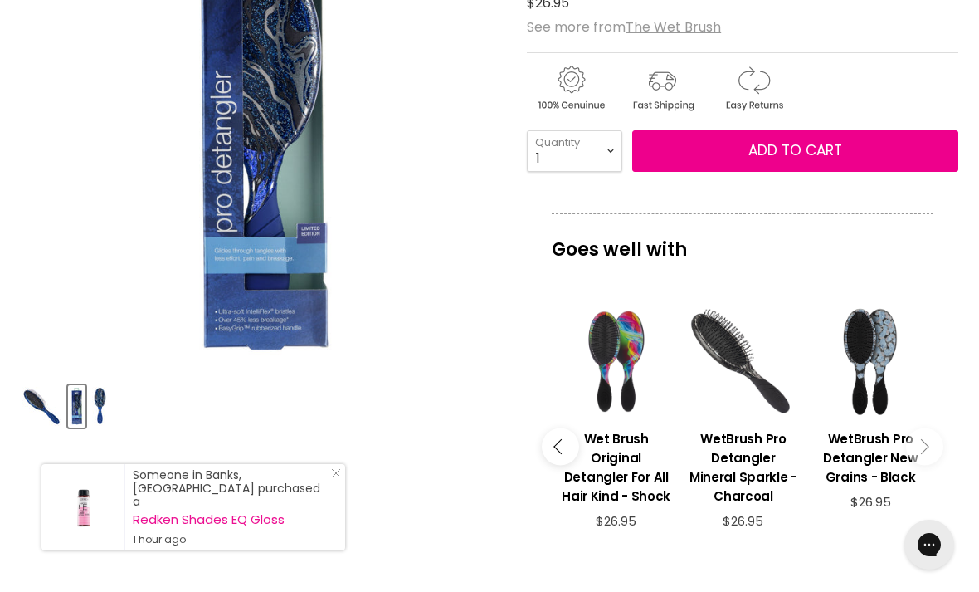
click at [769, 397] on div "Main content" at bounding box center [743, 361] width 110 height 110
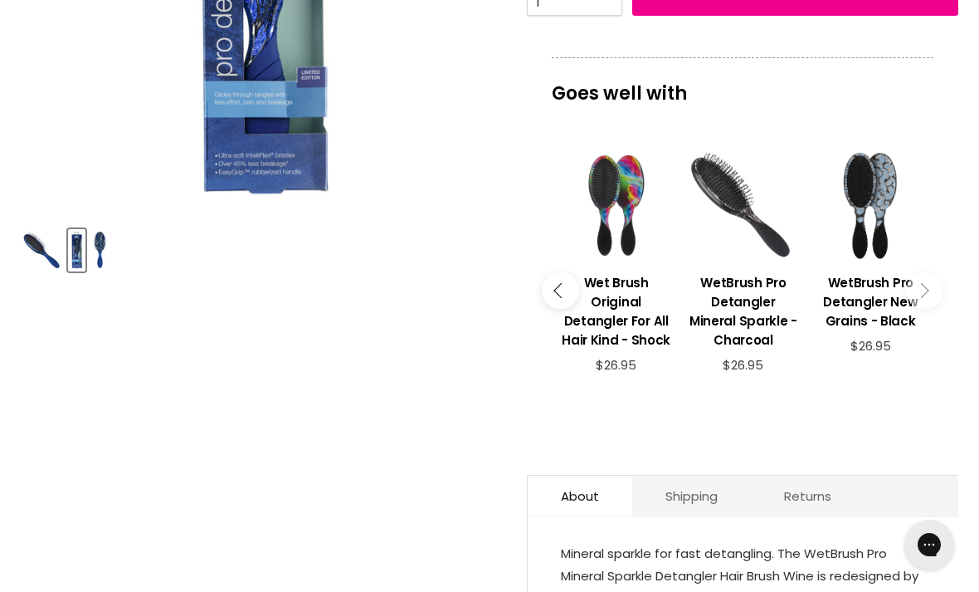
scroll to position [416, 0]
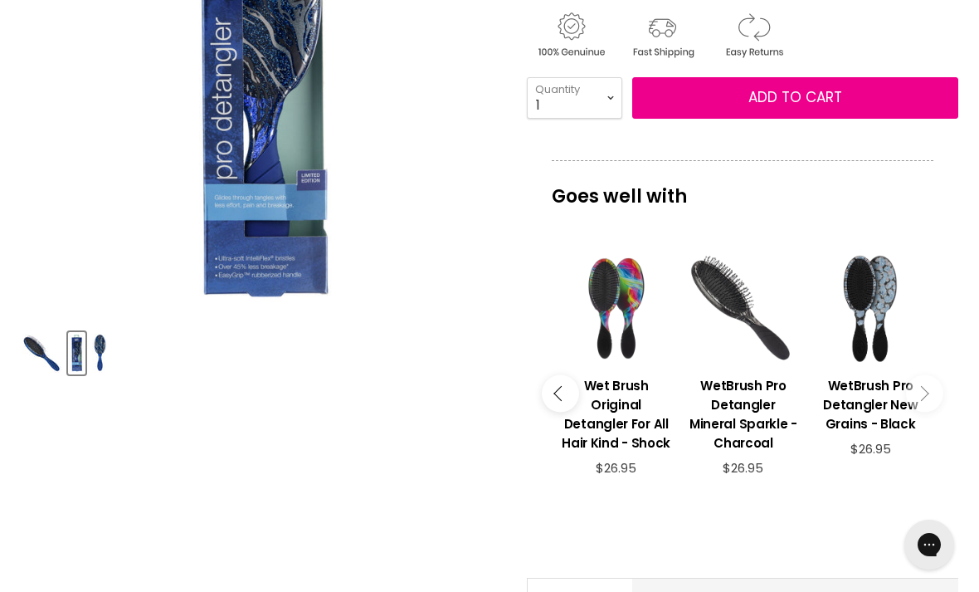
click at [887, 312] on div "View product:WetBrush Pro Detangler New Grains - Black" at bounding box center [871, 308] width 110 height 110
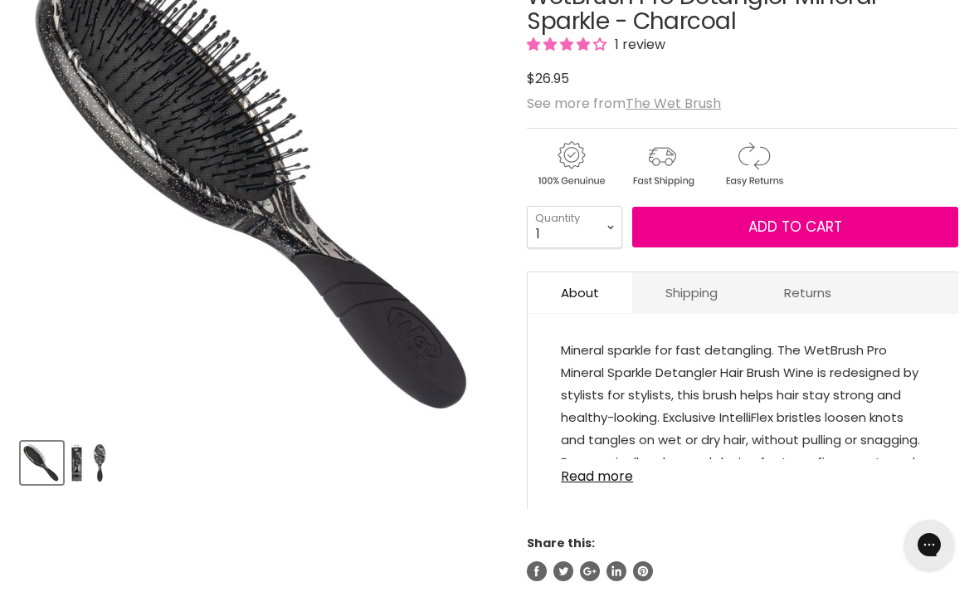
scroll to position [306, 0]
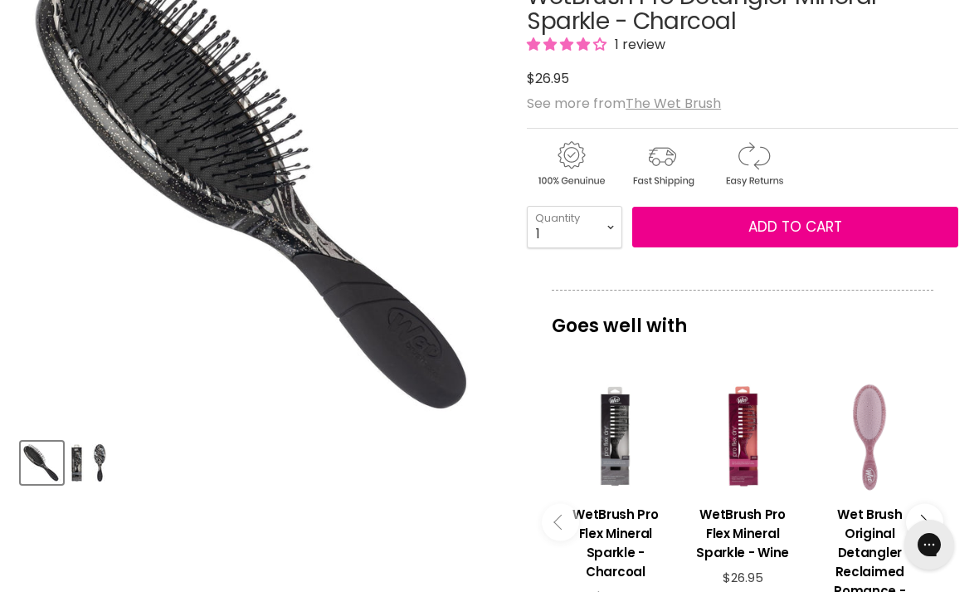
click at [102, 459] on img "Product thumbnails" at bounding box center [99, 462] width 15 height 39
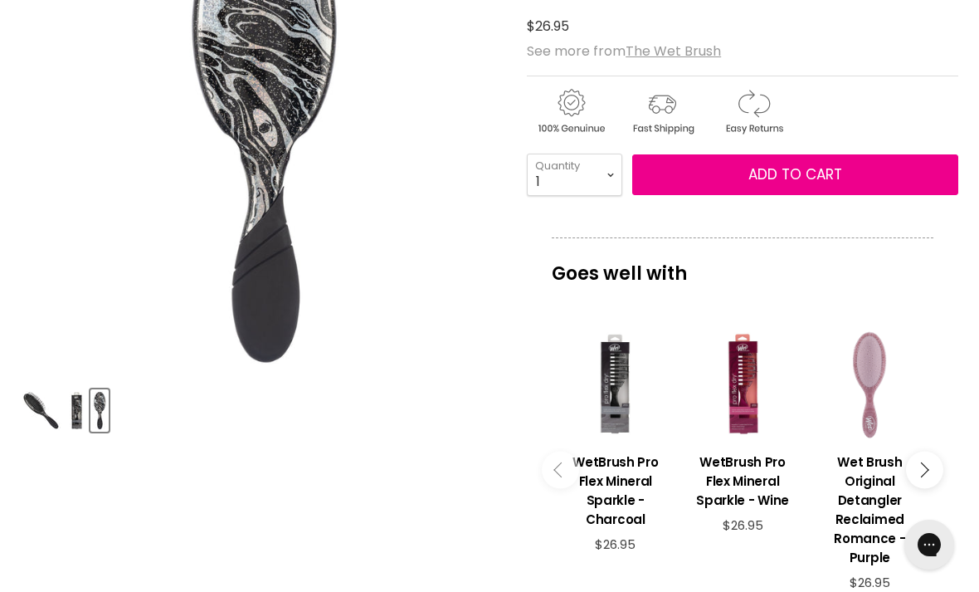
scroll to position [359, 0]
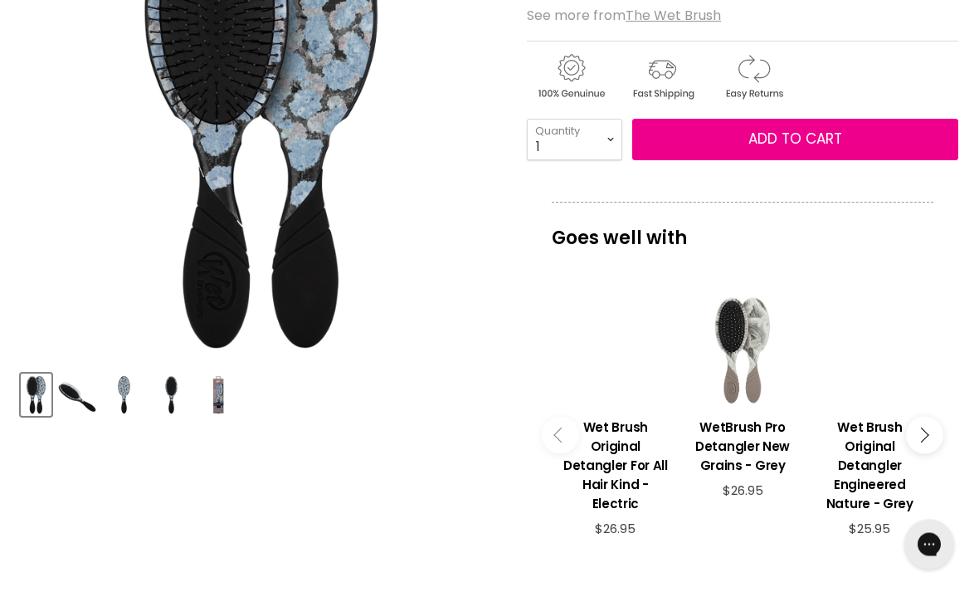
scroll to position [374, 0]
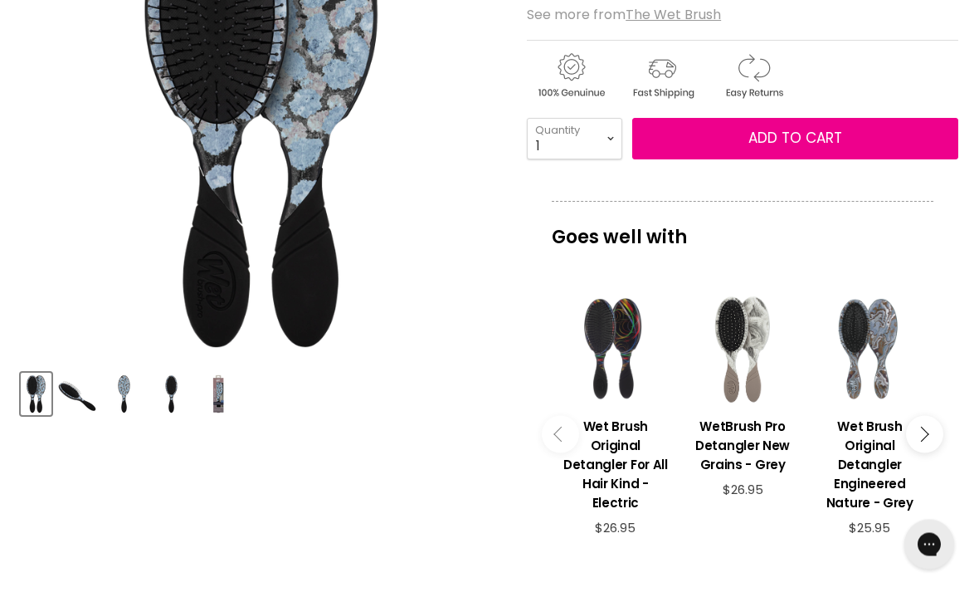
click at [929, 436] on button "Main content" at bounding box center [924, 435] width 37 height 37
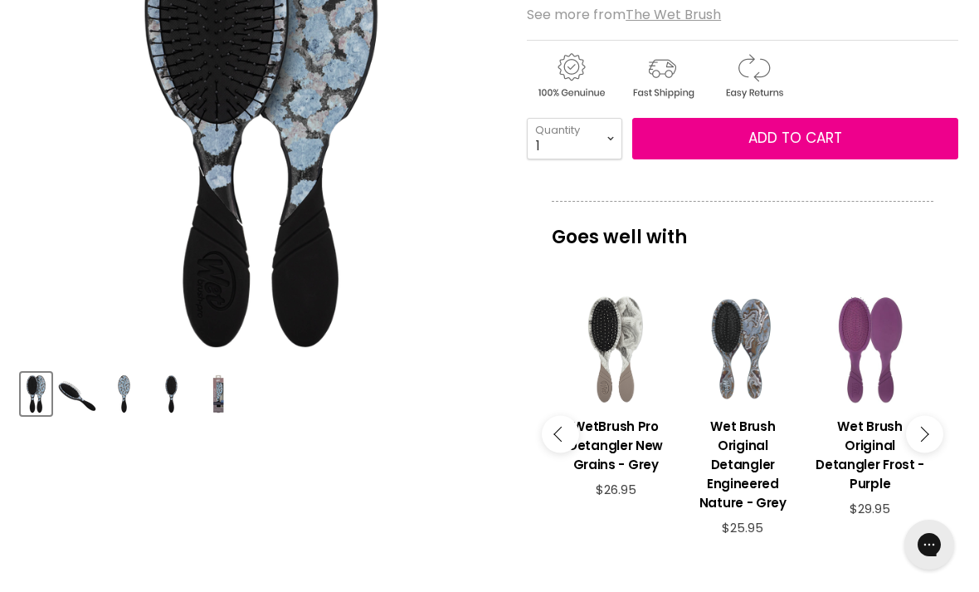
click at [934, 429] on button "Main content" at bounding box center [924, 434] width 37 height 37
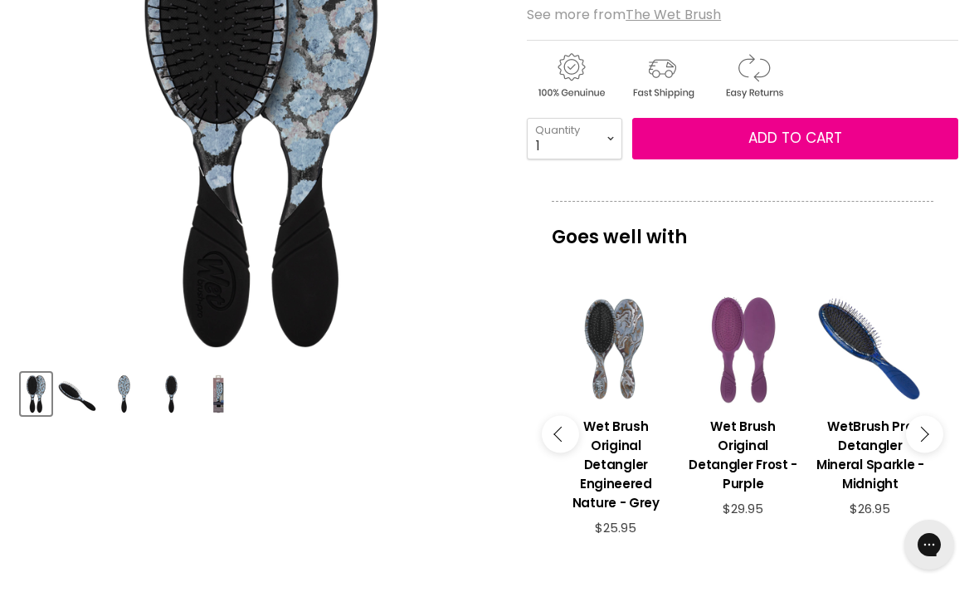
click at [936, 429] on button "Main content" at bounding box center [924, 434] width 37 height 37
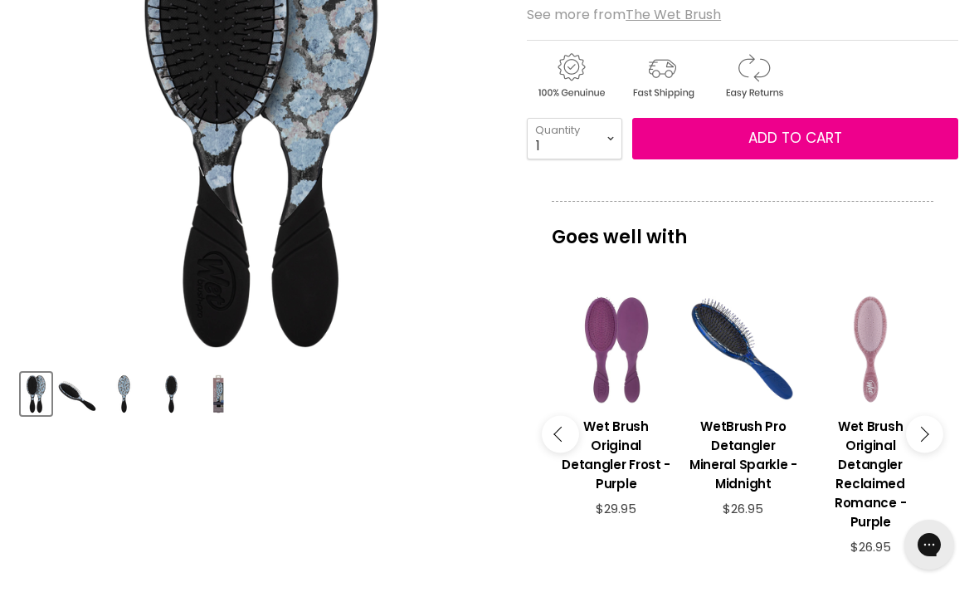
click at [934, 429] on button "Main content" at bounding box center [924, 434] width 37 height 37
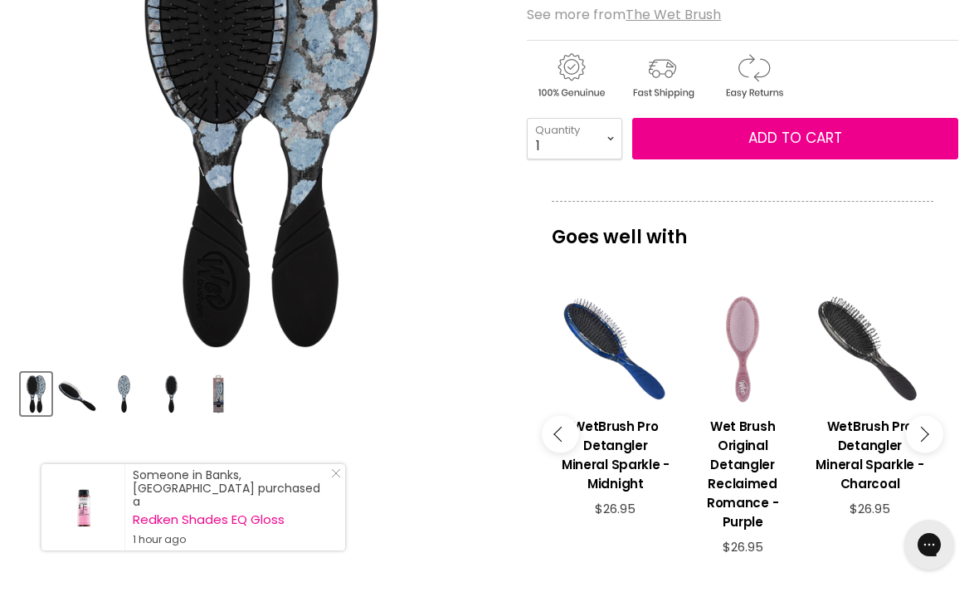
click at [941, 423] on button "Main content" at bounding box center [924, 434] width 37 height 37
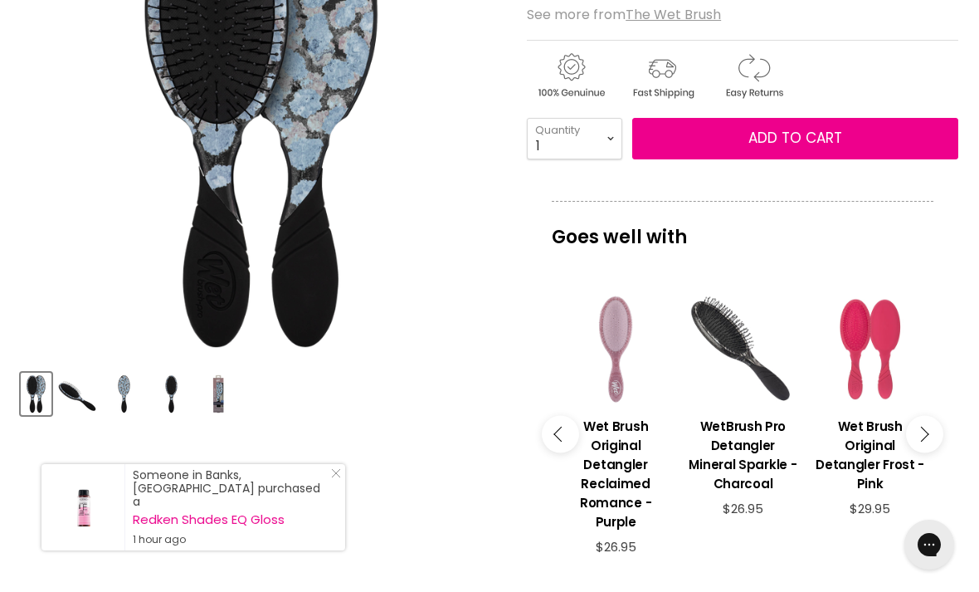
click at [931, 436] on button "Main content" at bounding box center [924, 434] width 37 height 37
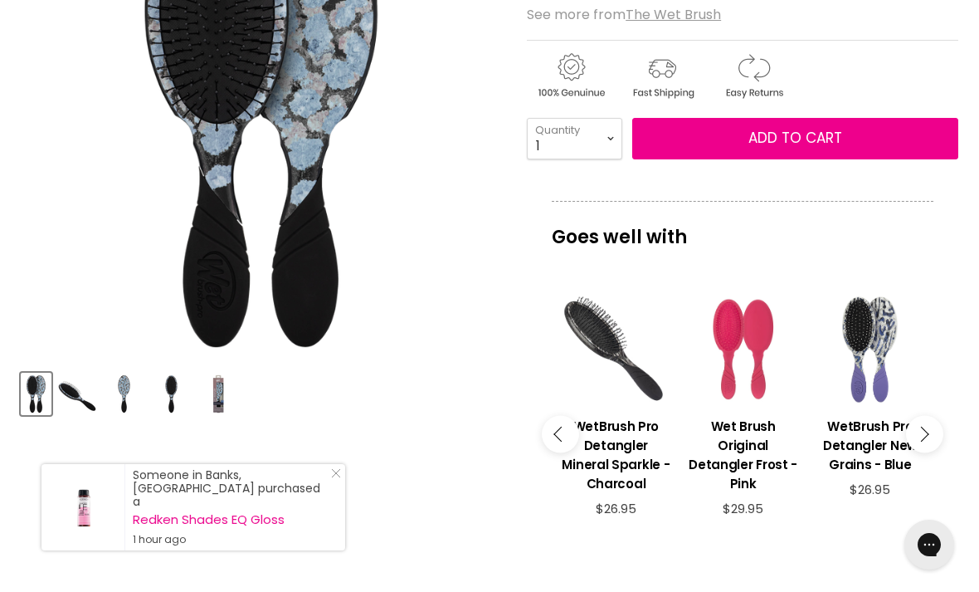
click at [929, 434] on button "Main content" at bounding box center [924, 434] width 37 height 37
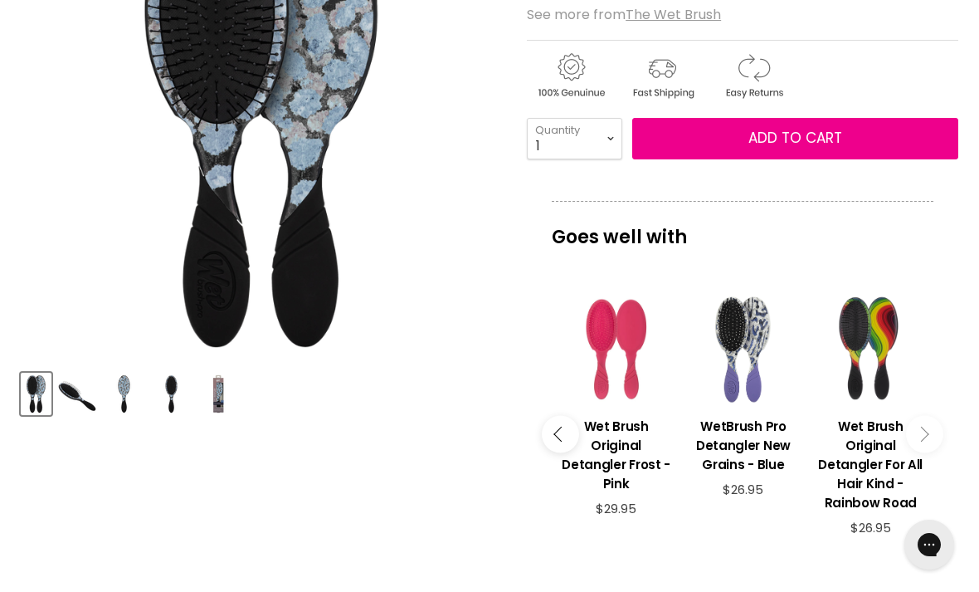
click at [925, 427] on icon "Main content" at bounding box center [921, 434] width 15 height 15
click at [928, 428] on icon "Main content" at bounding box center [921, 434] width 15 height 15
click at [924, 430] on icon "Main content" at bounding box center [921, 434] width 15 height 15
click at [553, 449] on div "imageUrl Wet Brush Original Detangler Frost - Pink $29.95" at bounding box center [616, 415] width 127 height 285
click at [545, 443] on div "Goes well with imageUrl Wet Brush Original Detangler For All Hair Kind - Electr…" at bounding box center [743, 398] width 432 height 394
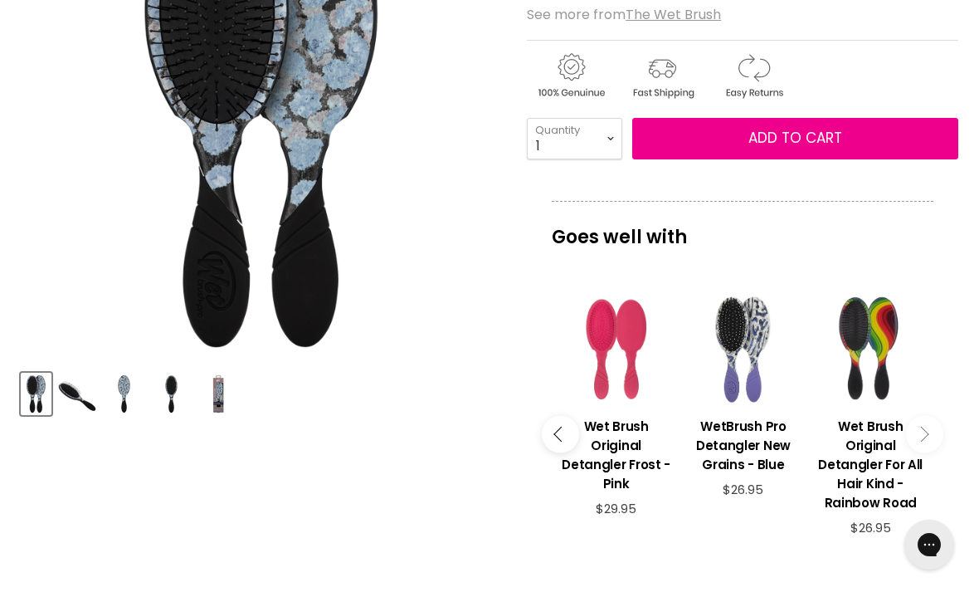
click at [564, 436] on button "Main content" at bounding box center [560, 434] width 37 height 37
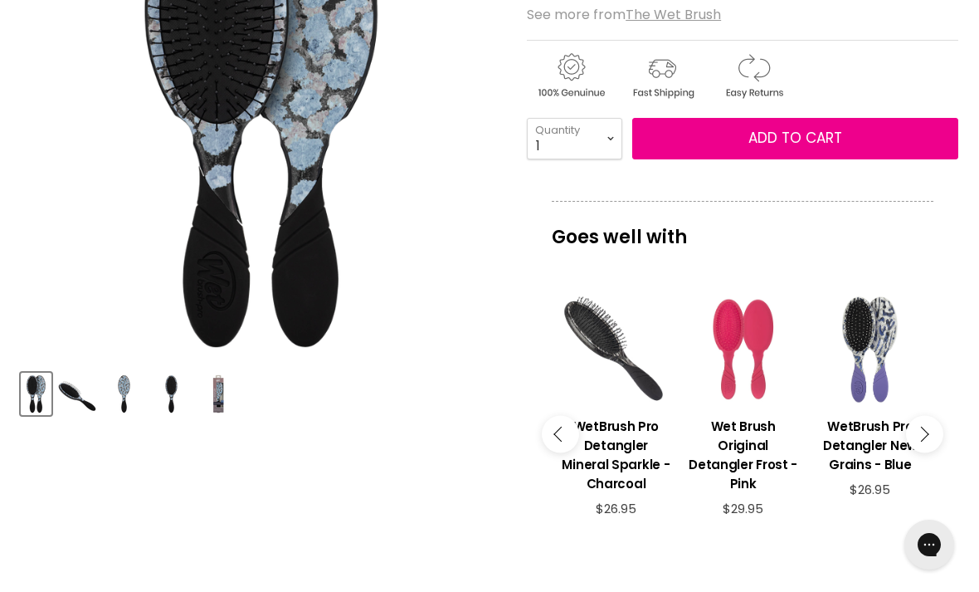
click at [562, 436] on button "Main content" at bounding box center [560, 434] width 37 height 37
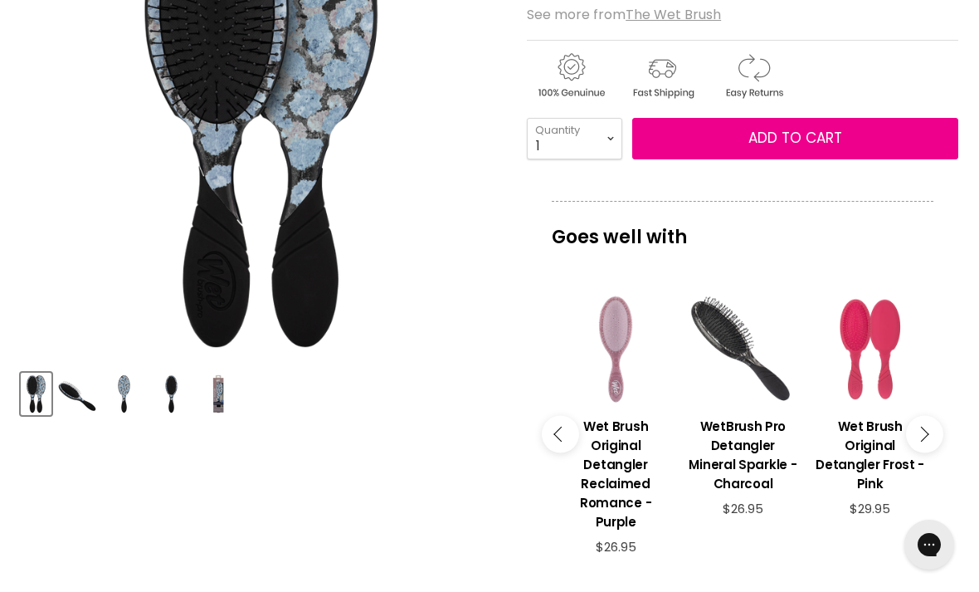
click at [558, 434] on button "Main content" at bounding box center [560, 434] width 37 height 37
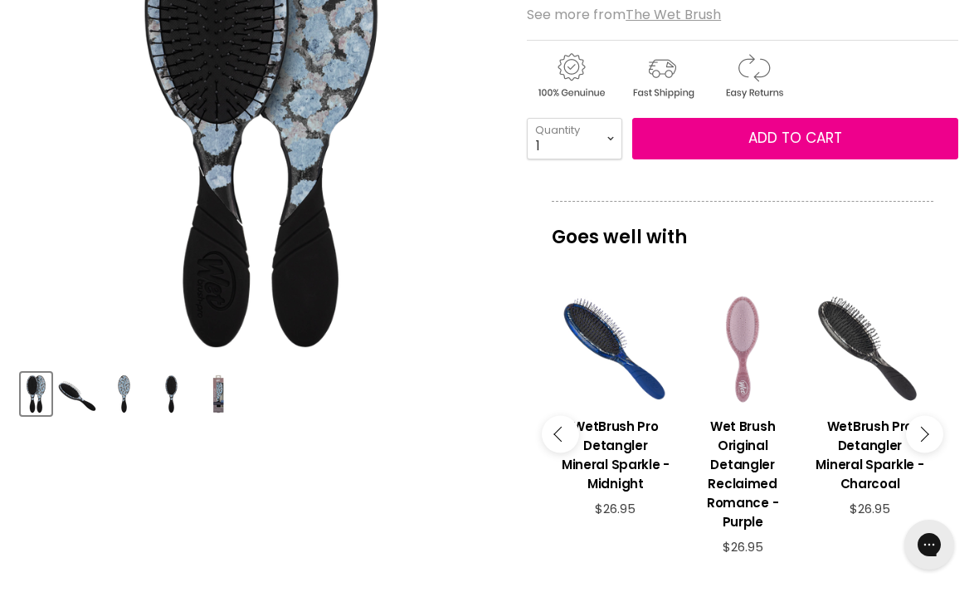
click at [553, 438] on button "Main content" at bounding box center [560, 434] width 37 height 37
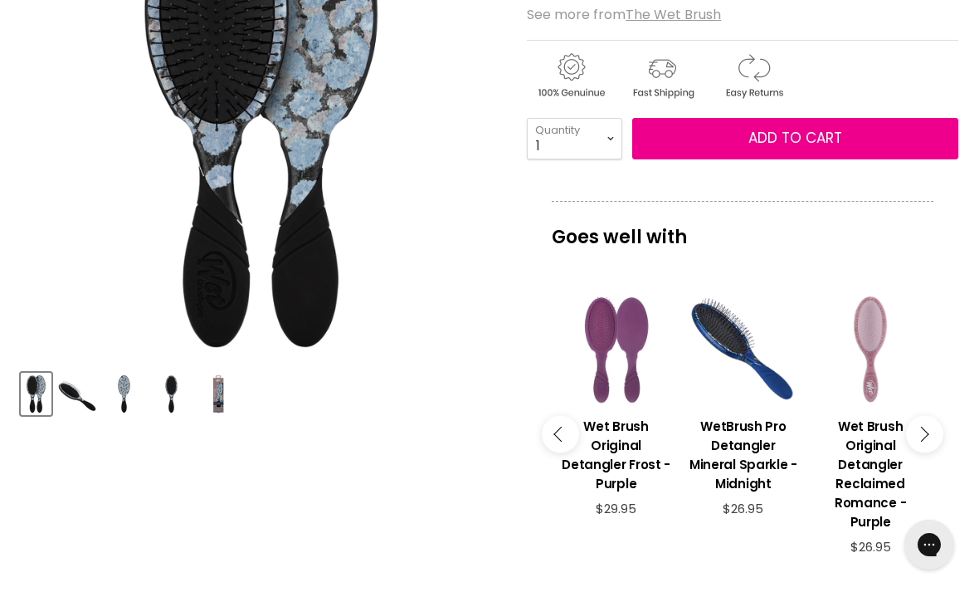
click at [556, 440] on button "Main content" at bounding box center [560, 434] width 37 height 37
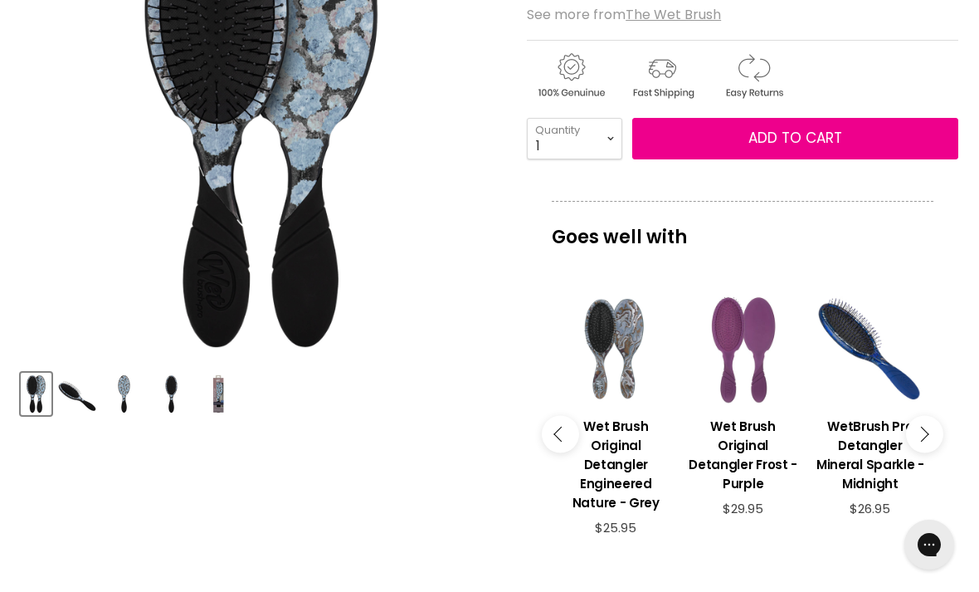
click at [556, 441] on button "Main content" at bounding box center [560, 434] width 37 height 37
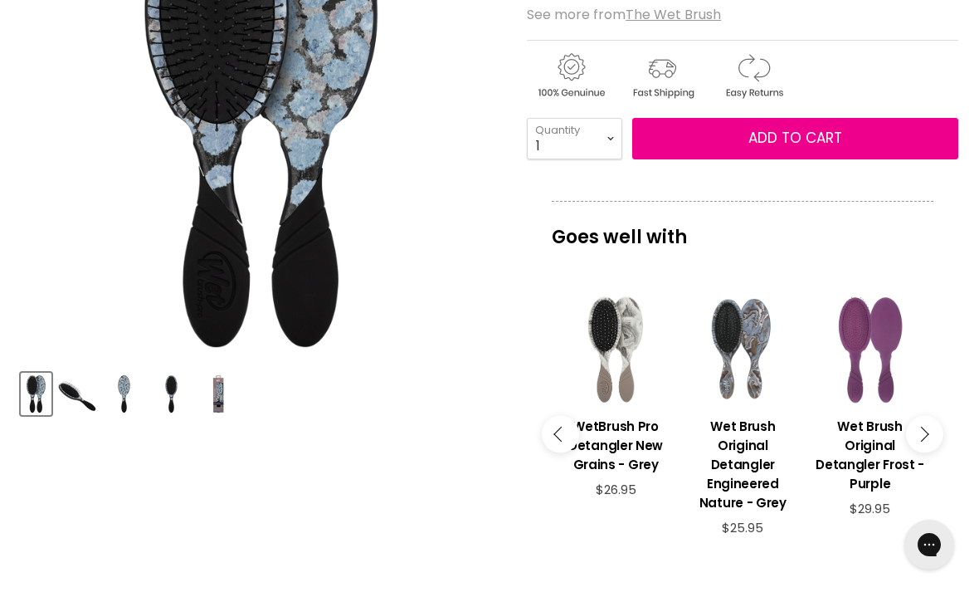
click at [556, 444] on button "Main content" at bounding box center [560, 434] width 37 height 37
click at [556, 445] on button "Main content" at bounding box center [560, 434] width 37 height 37
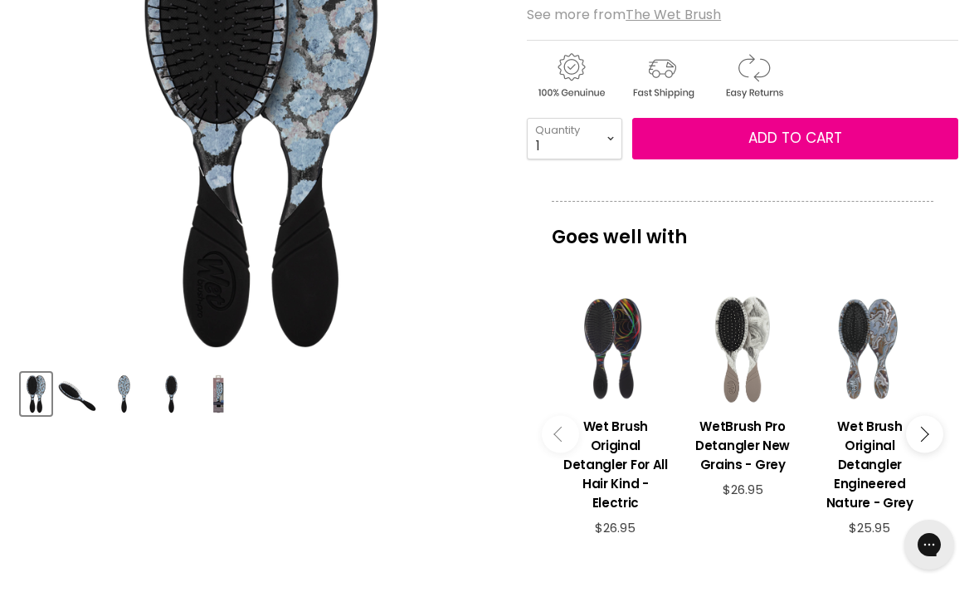
click at [558, 444] on button "Main content" at bounding box center [560, 434] width 37 height 37
click at [557, 443] on button "Main content" at bounding box center [560, 434] width 37 height 37
click at [556, 444] on button "Main content" at bounding box center [560, 434] width 37 height 37
click at [553, 441] on button "Main content" at bounding box center [560, 434] width 37 height 37
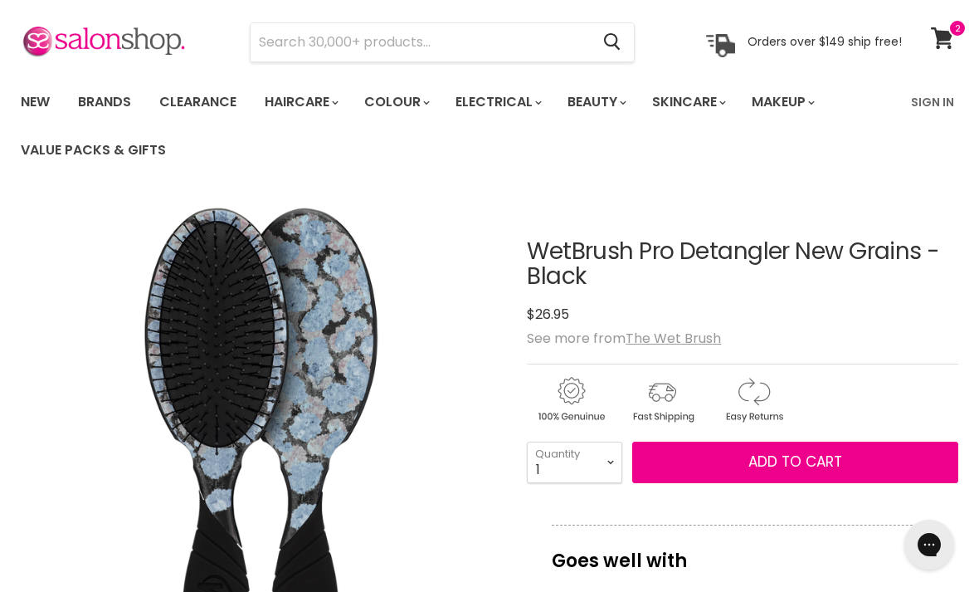
scroll to position [0, 0]
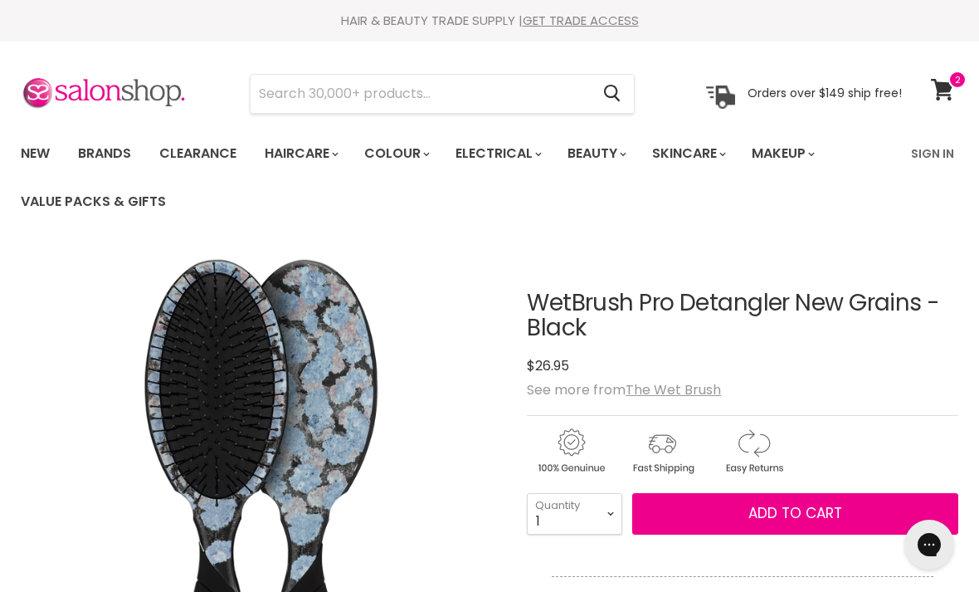
click at [939, 80] on icon at bounding box center [942, 90] width 23 height 22
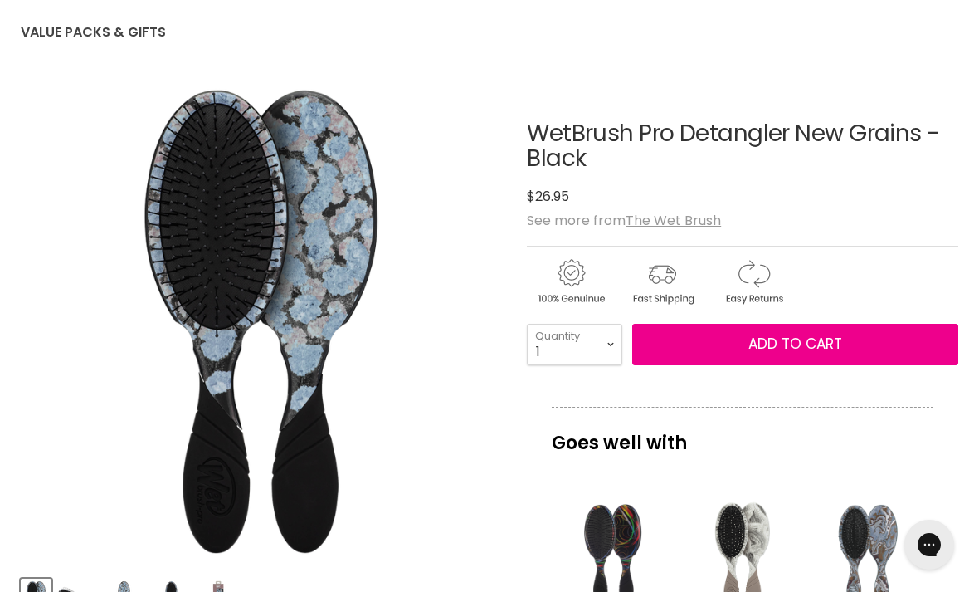
scroll to position [168, 0]
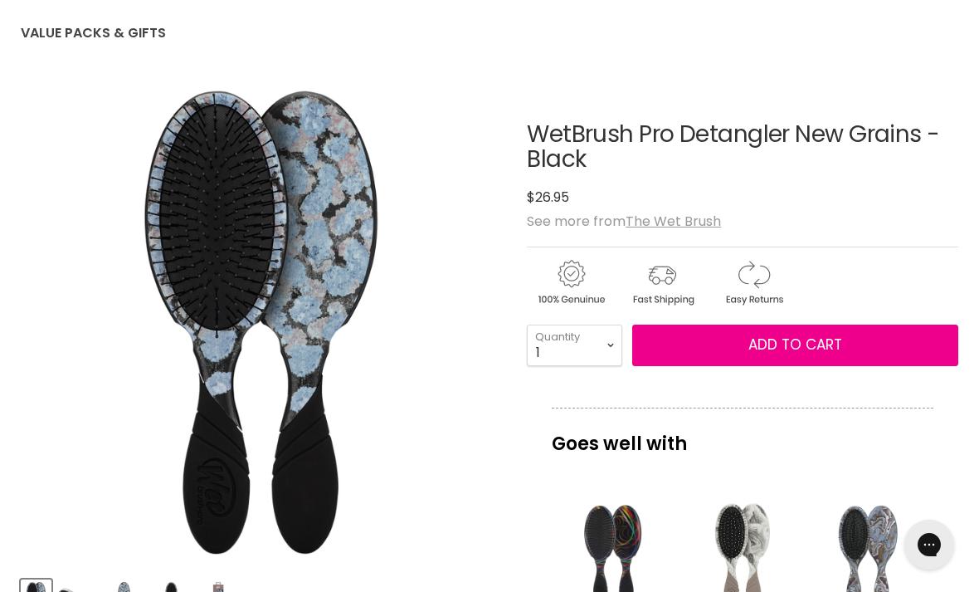
click at [128, 591] on img "Product thumbnails" at bounding box center [124, 600] width 39 height 39
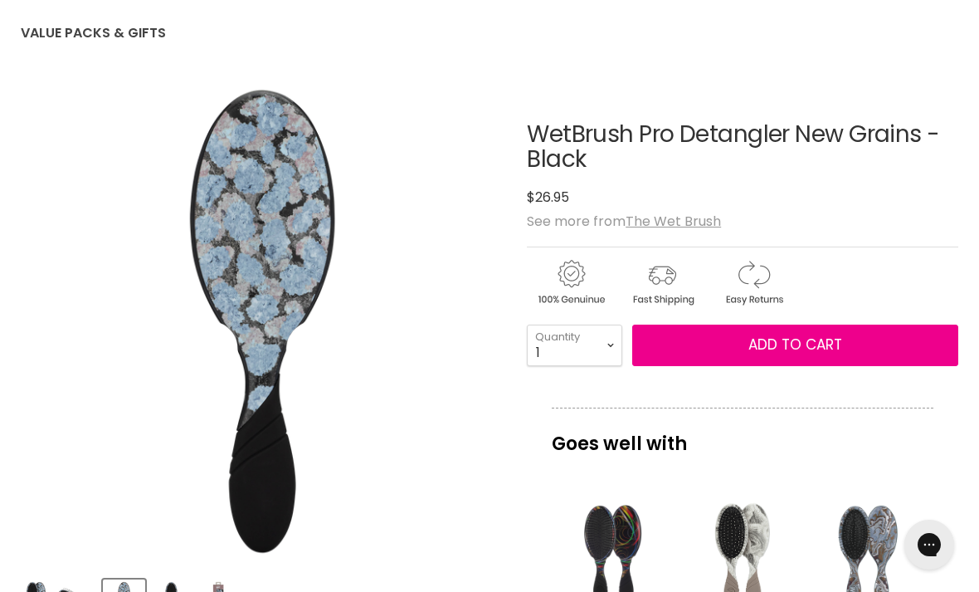
click at [212, 591] on img "Product thumbnails" at bounding box center [218, 600] width 39 height 39
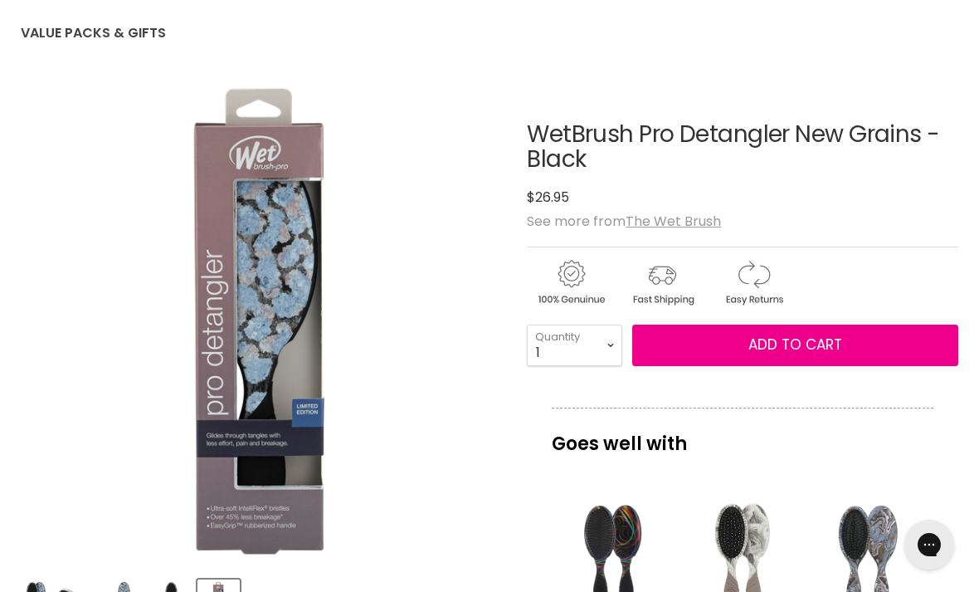
click at [802, 353] on span "Add to cart" at bounding box center [795, 344] width 94 height 20
click at [833, 338] on span "Add to cart" at bounding box center [795, 344] width 94 height 20
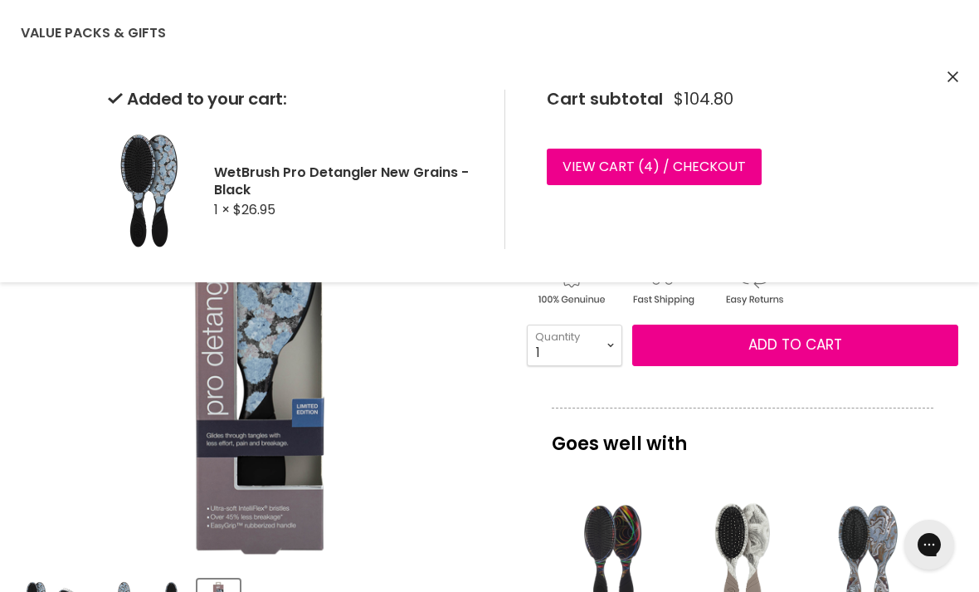
click at [717, 168] on link "View cart ( 4 ) / Checkout" at bounding box center [654, 167] width 215 height 37
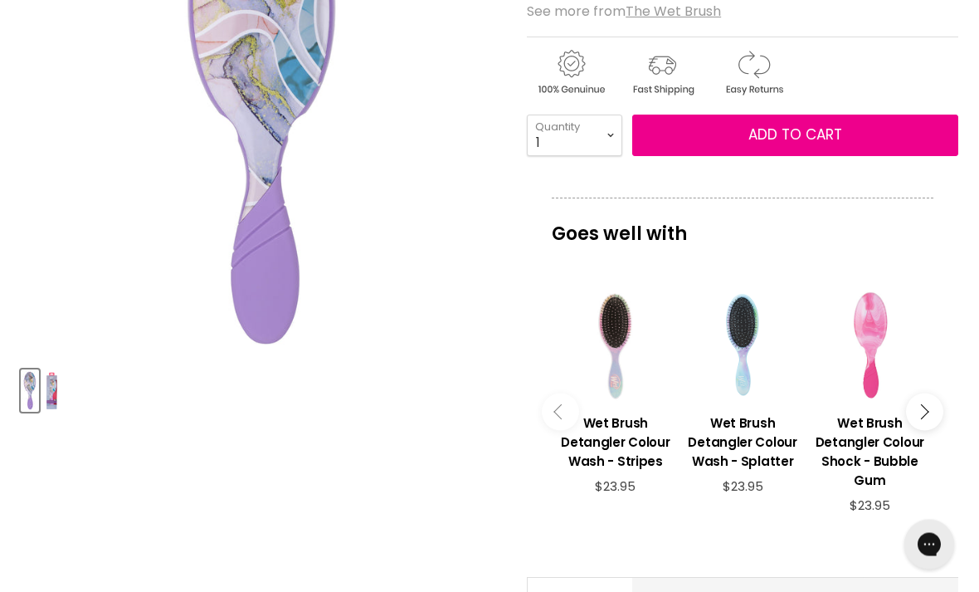
scroll to position [377, 0]
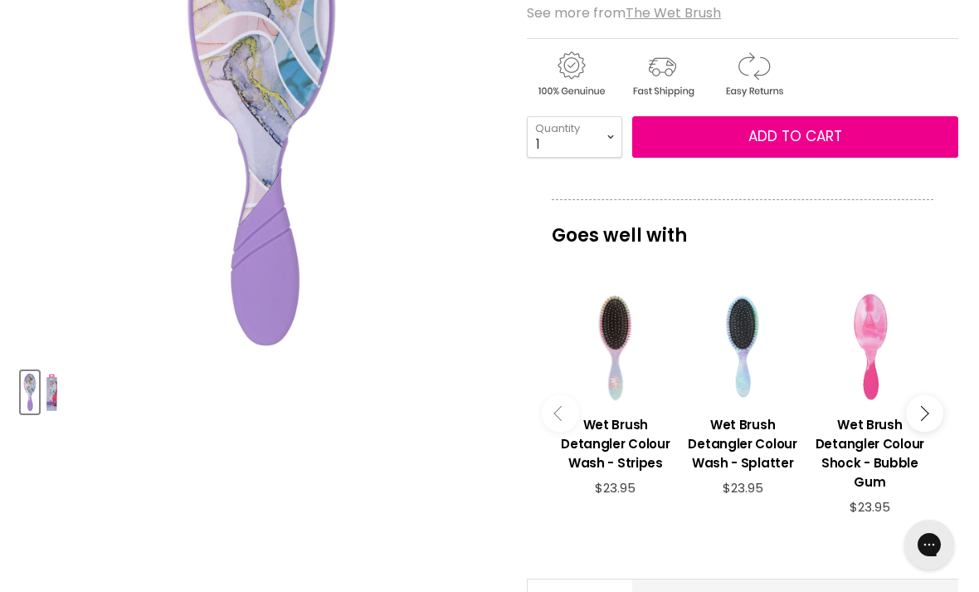
click at [924, 419] on icon "Main content" at bounding box center [921, 413] width 15 height 15
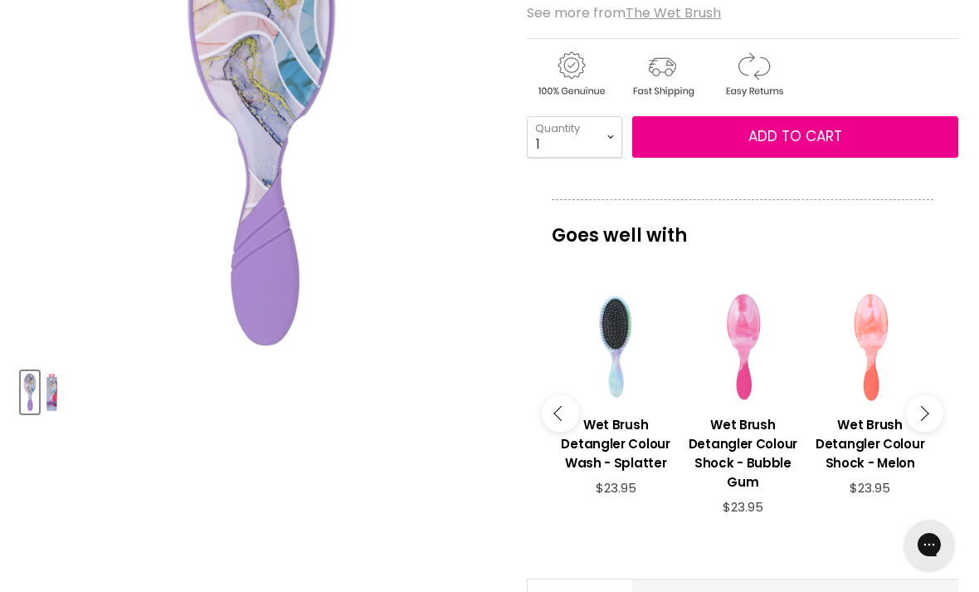
click at [549, 434] on div "Goes well with imageUrl Wet Brush Detangler Colour Wash - Stripes $23.95 imageU…" at bounding box center [743, 377] width 432 height 356
click at [563, 432] on button "Main content" at bounding box center [560, 413] width 37 height 37
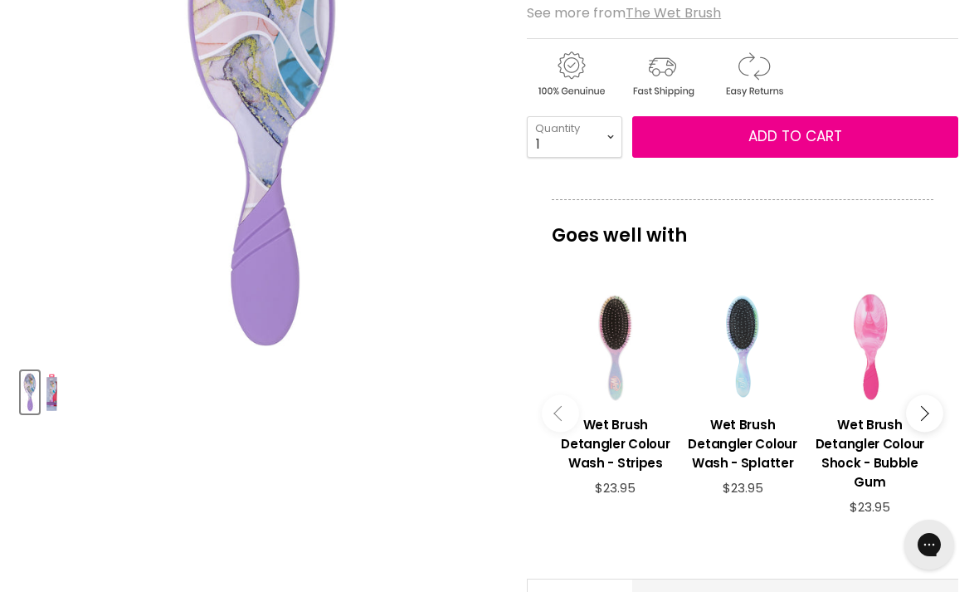
click at [868, 329] on div "Main content" at bounding box center [870, 347] width 110 height 110
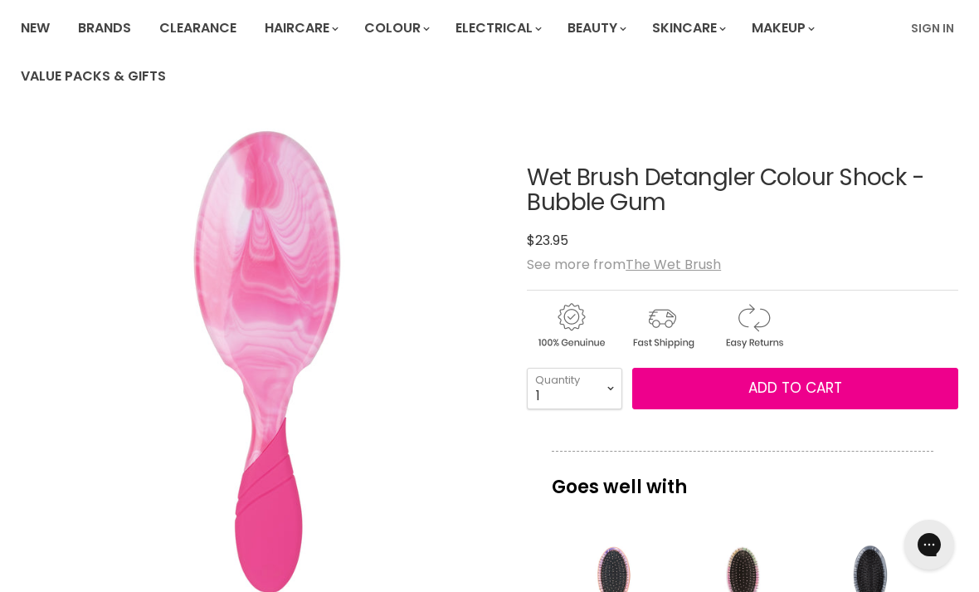
scroll to position [124, 0]
click at [815, 397] on span "Add to cart" at bounding box center [795, 388] width 94 height 20
click at [815, 393] on span "Add to cart" at bounding box center [795, 388] width 94 height 20
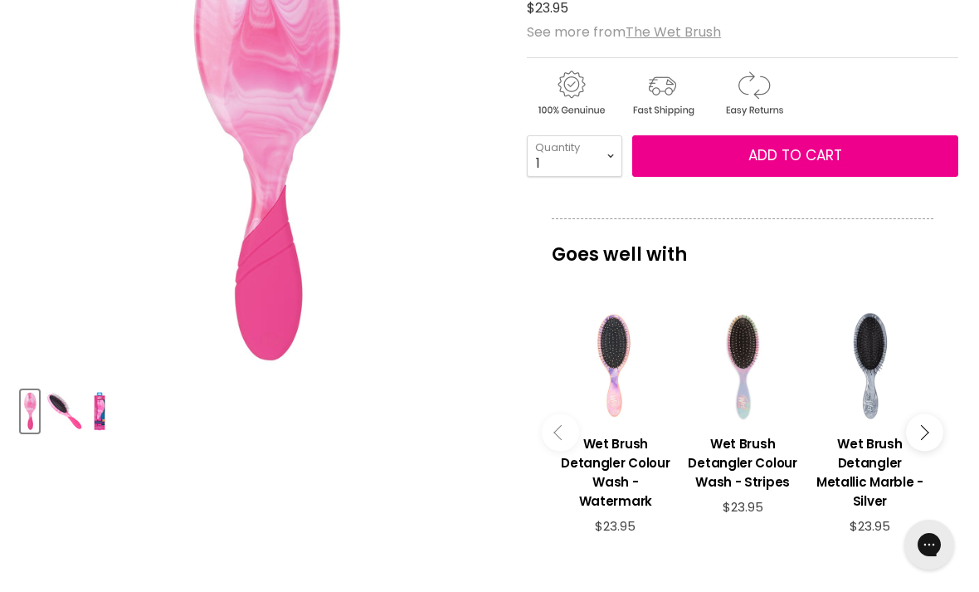
scroll to position [357, 0]
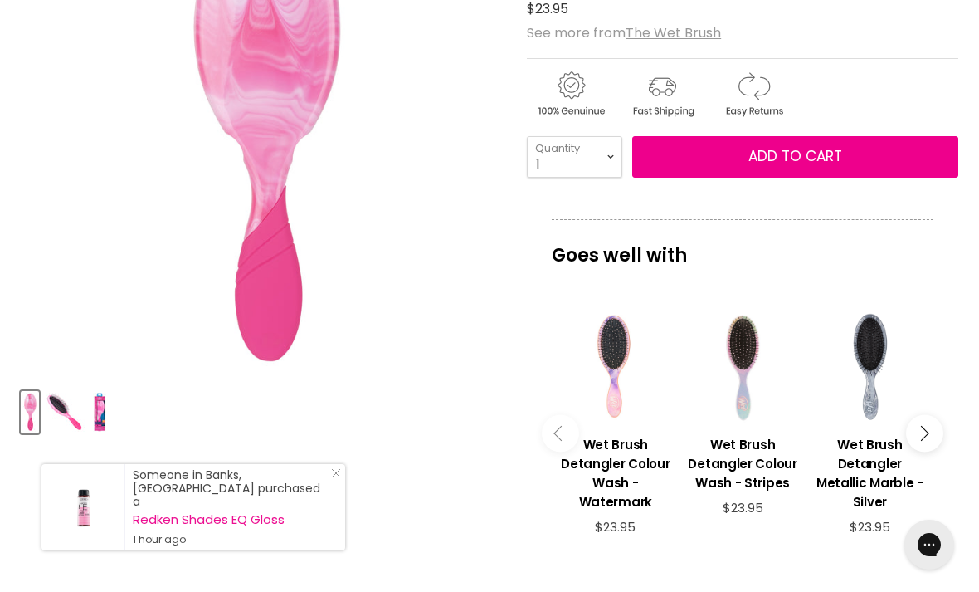
click at [929, 439] on button "Main content" at bounding box center [924, 433] width 37 height 37
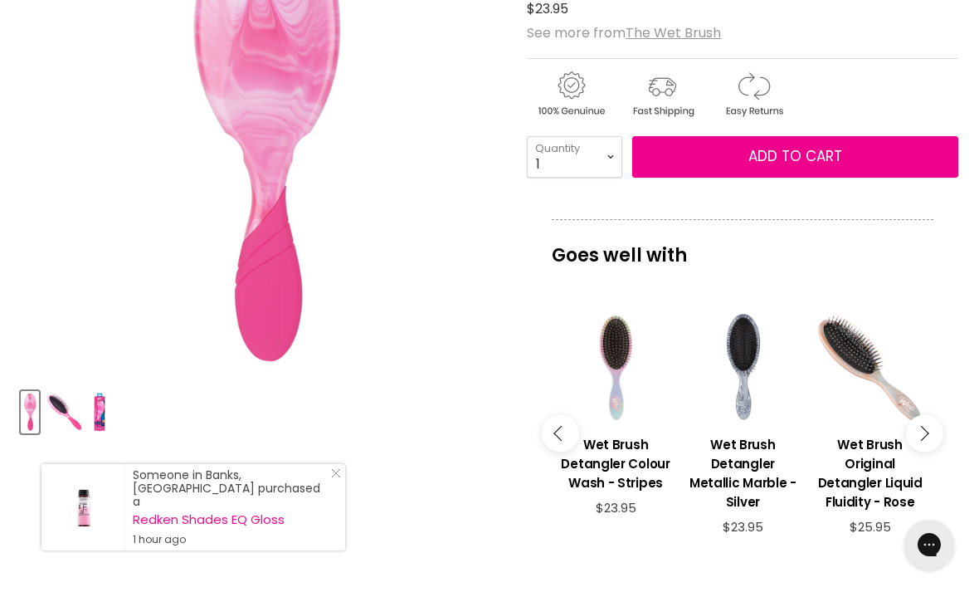
click at [931, 434] on button "Main content" at bounding box center [924, 433] width 37 height 37
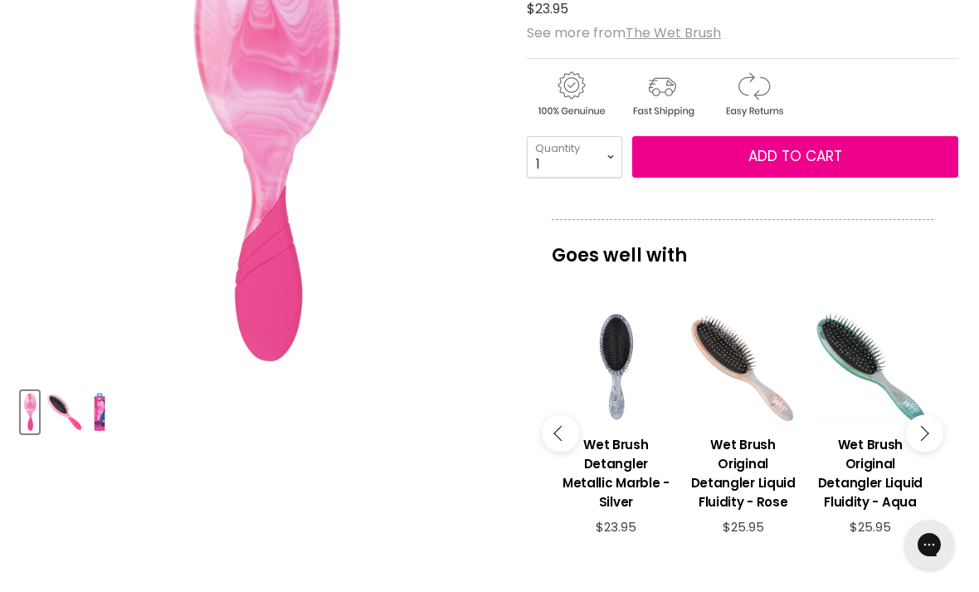
click at [931, 433] on button "Main content" at bounding box center [924, 433] width 37 height 37
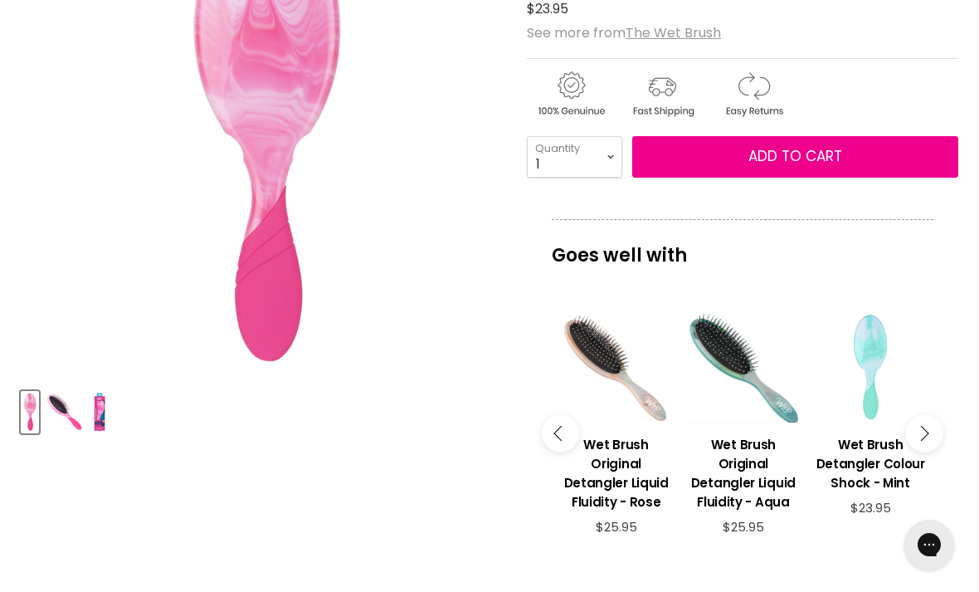
click at [936, 446] on button "Main content" at bounding box center [924, 433] width 37 height 37
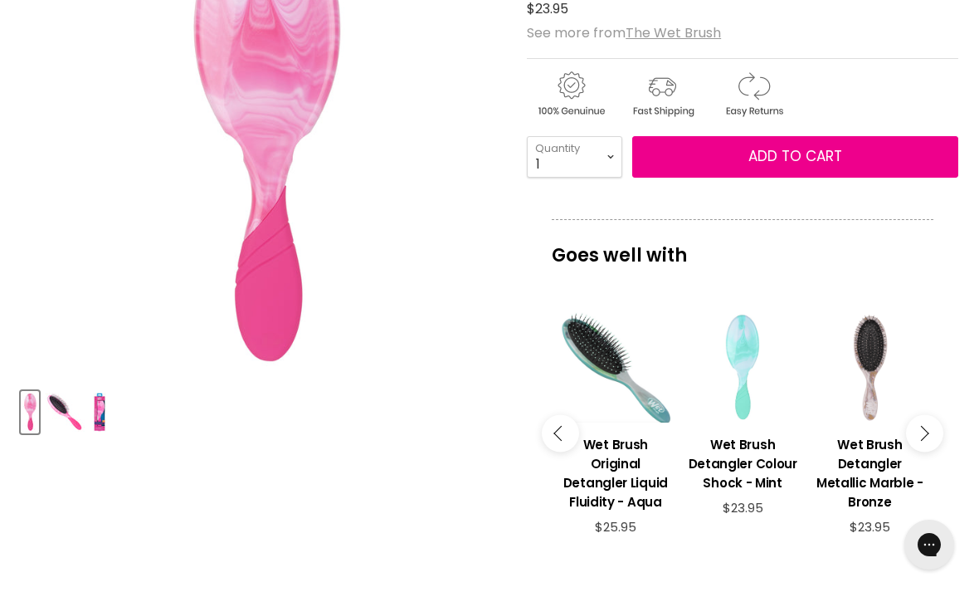
click at [937, 436] on button "Main content" at bounding box center [924, 433] width 37 height 37
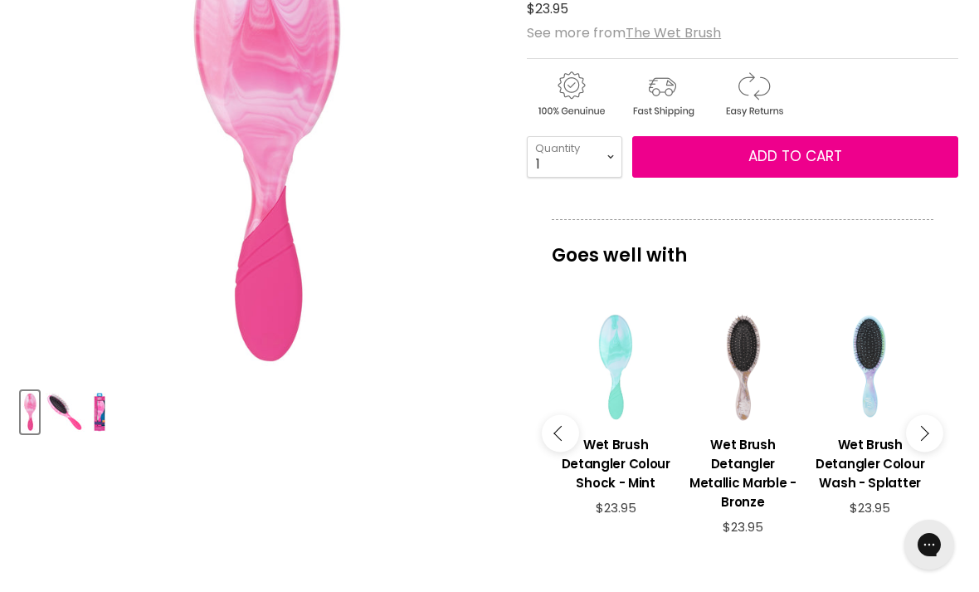
click at [934, 434] on button "Main content" at bounding box center [924, 433] width 37 height 37
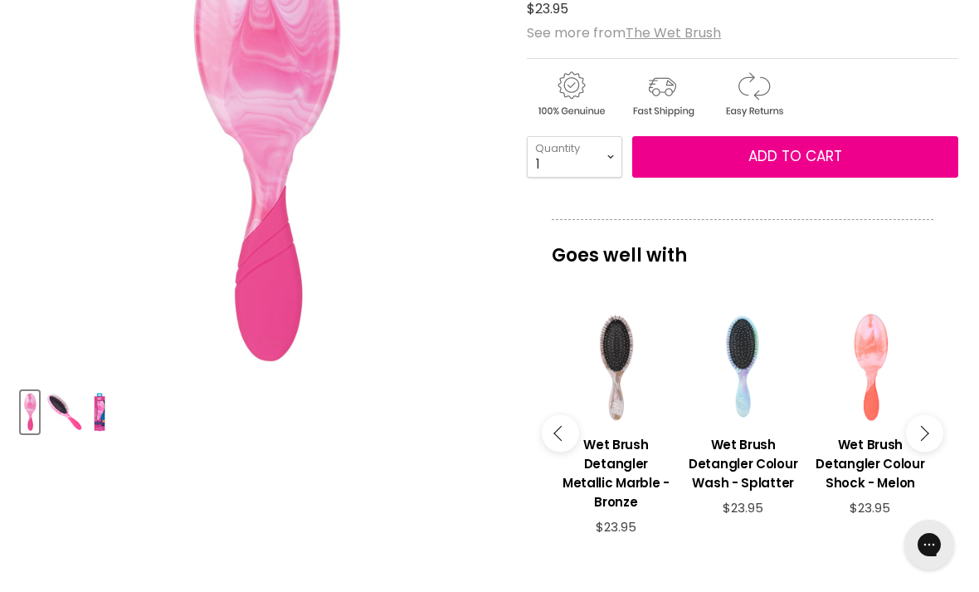
click at [933, 432] on button "Main content" at bounding box center [924, 433] width 37 height 37
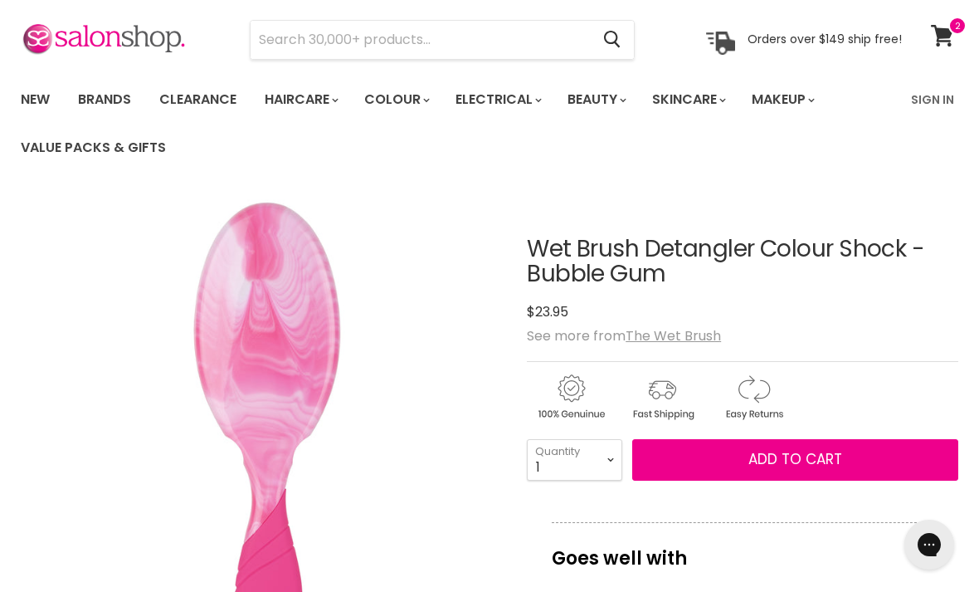
scroll to position [0, 0]
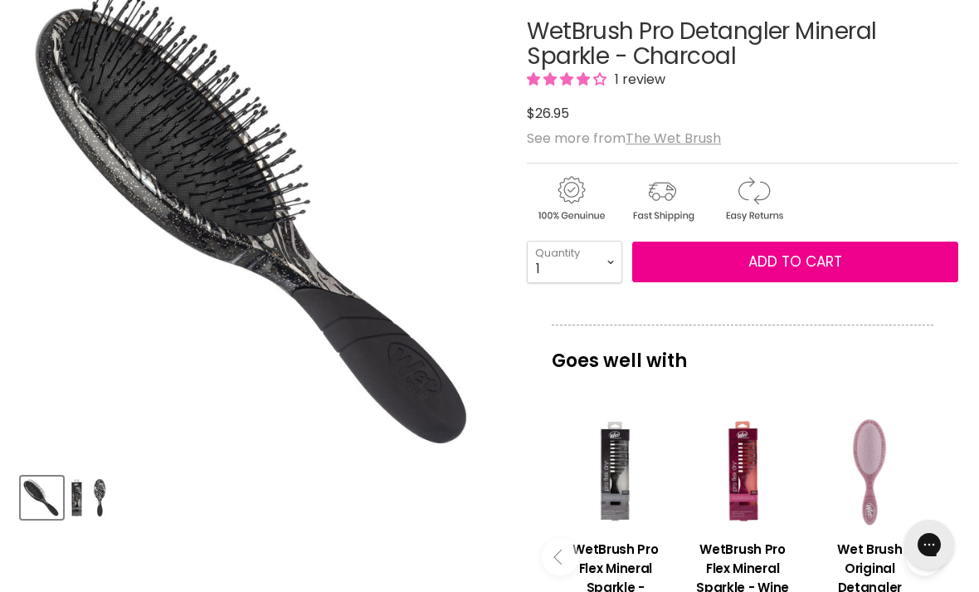
click at [105, 485] on img "Product thumbnails" at bounding box center [99, 497] width 15 height 39
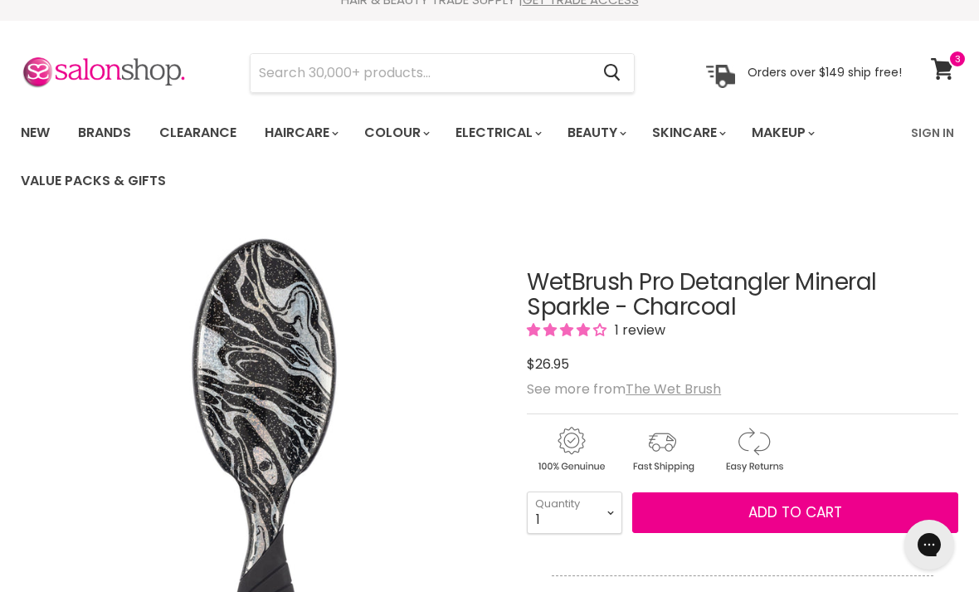
scroll to position [12, 0]
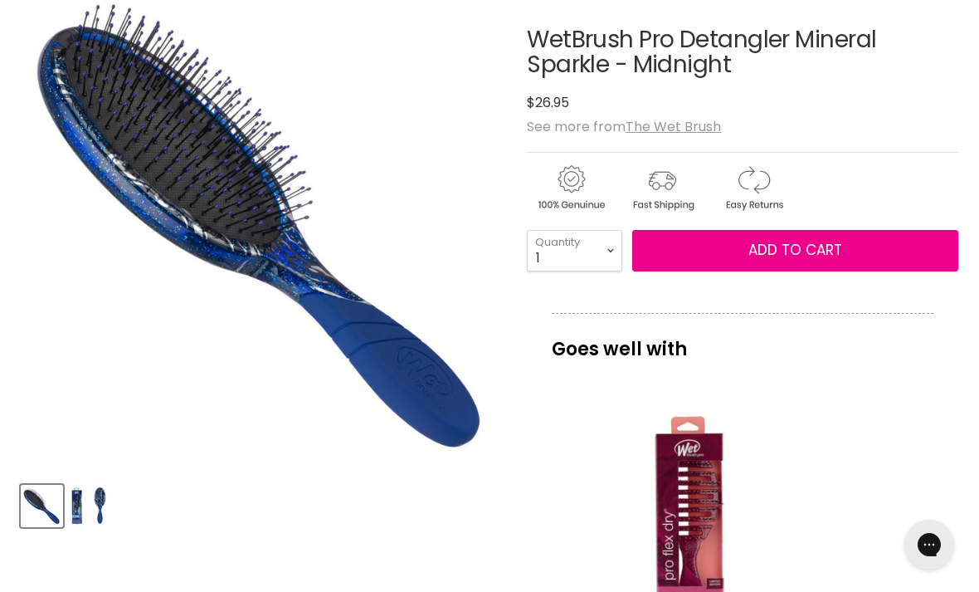
click at [81, 506] on img "Product thumbnails" at bounding box center [77, 505] width 14 height 39
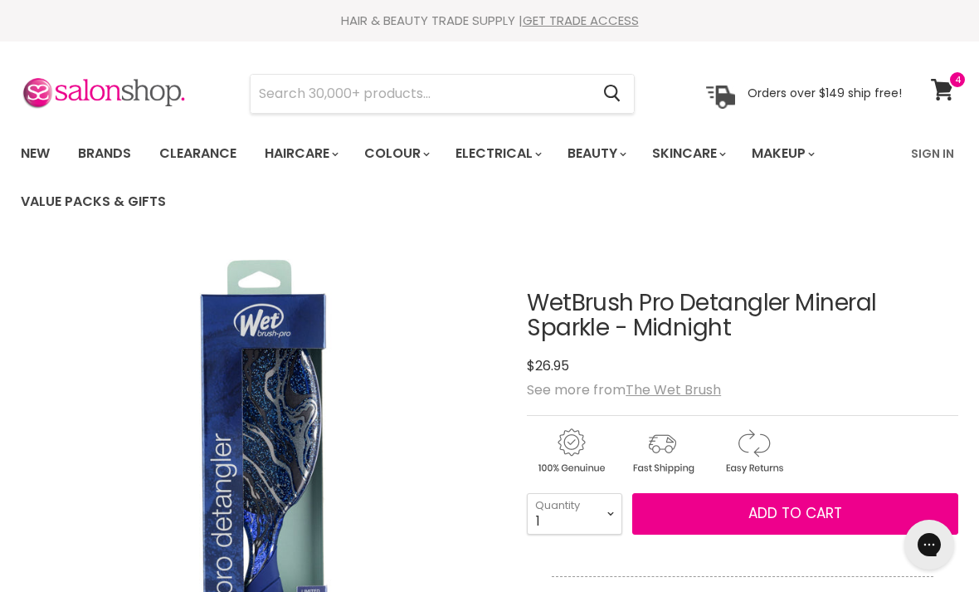
click at [946, 85] on icon at bounding box center [942, 90] width 22 height 22
